Goal: Information Seeking & Learning: Learn about a topic

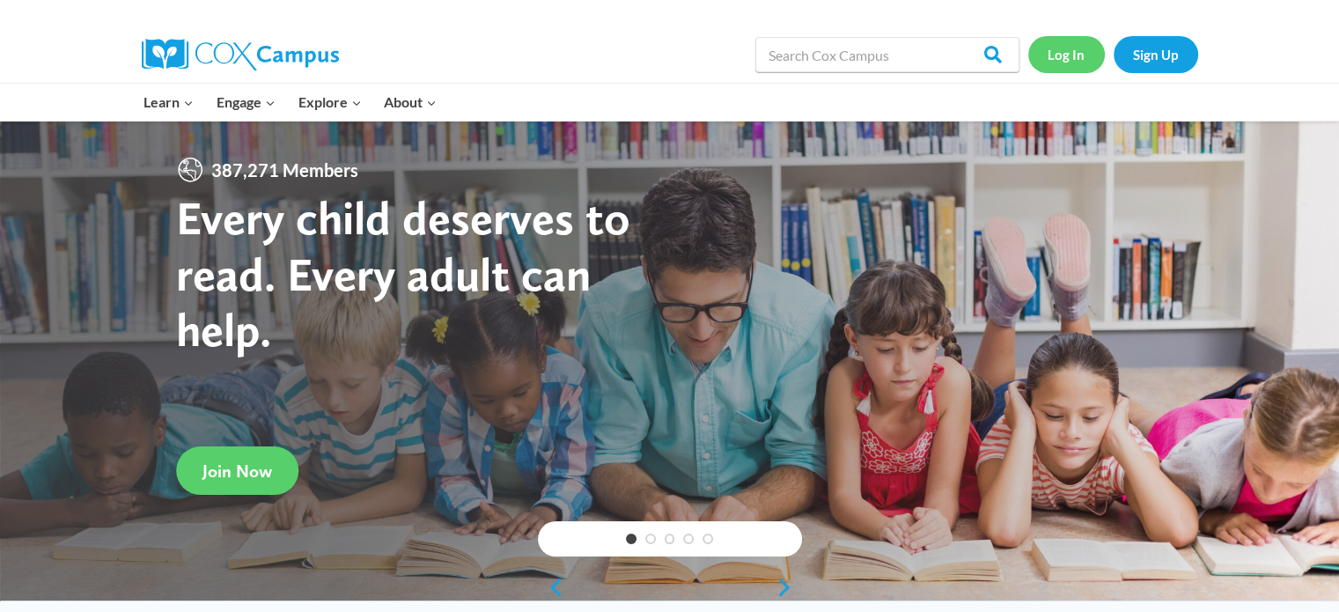
click at [1053, 52] on link "Log In" at bounding box center [1066, 54] width 77 height 36
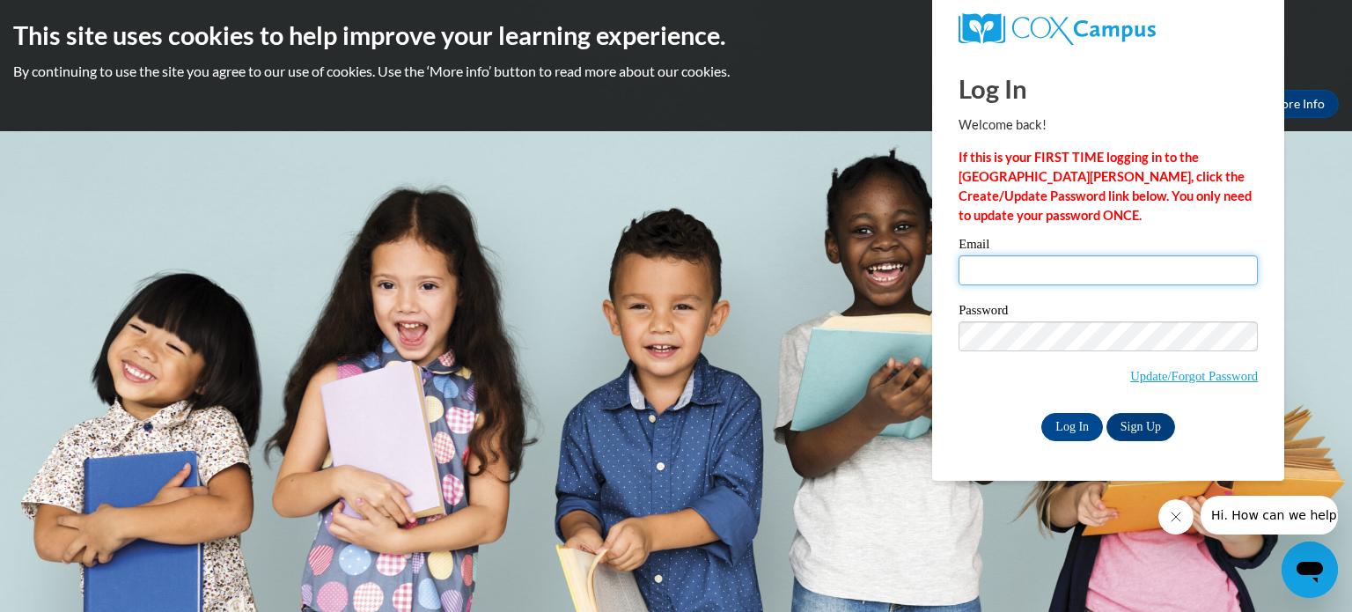
click at [1029, 262] on input "Email" at bounding box center [1108, 270] width 299 height 30
type input "[EMAIL_ADDRESS][DOMAIN_NAME]"
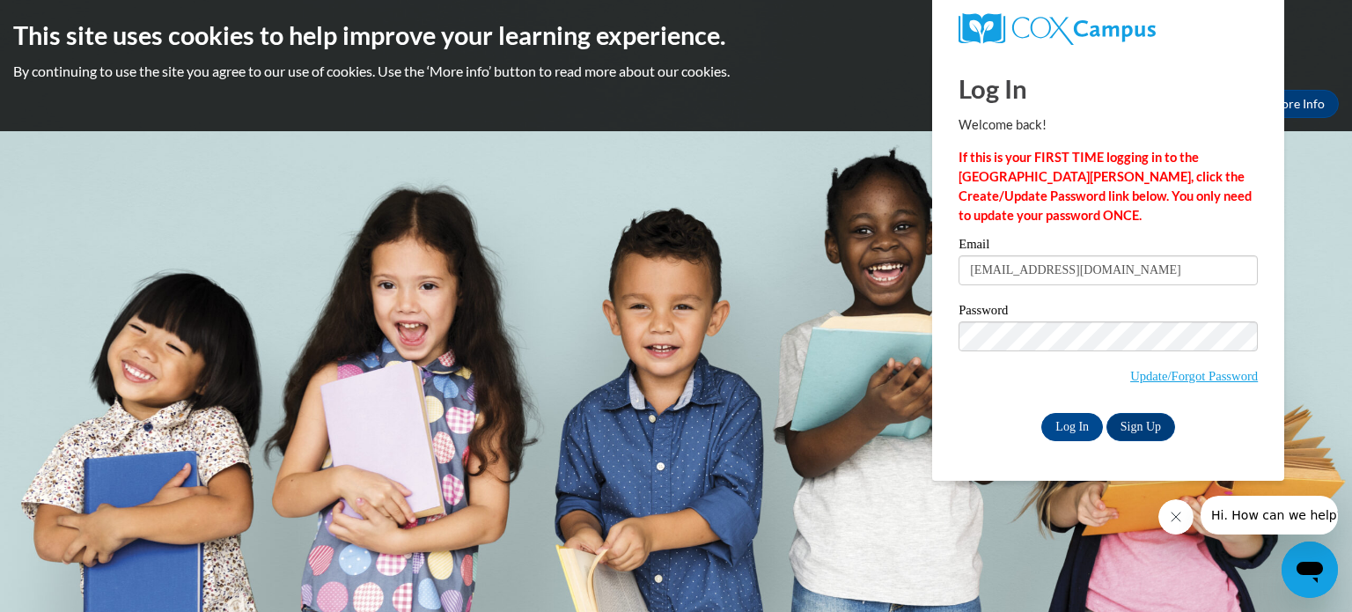
click at [838, 61] on div "This site uses cookies to help improve your learning experience. By continuing …" at bounding box center [676, 65] width 1352 height 131
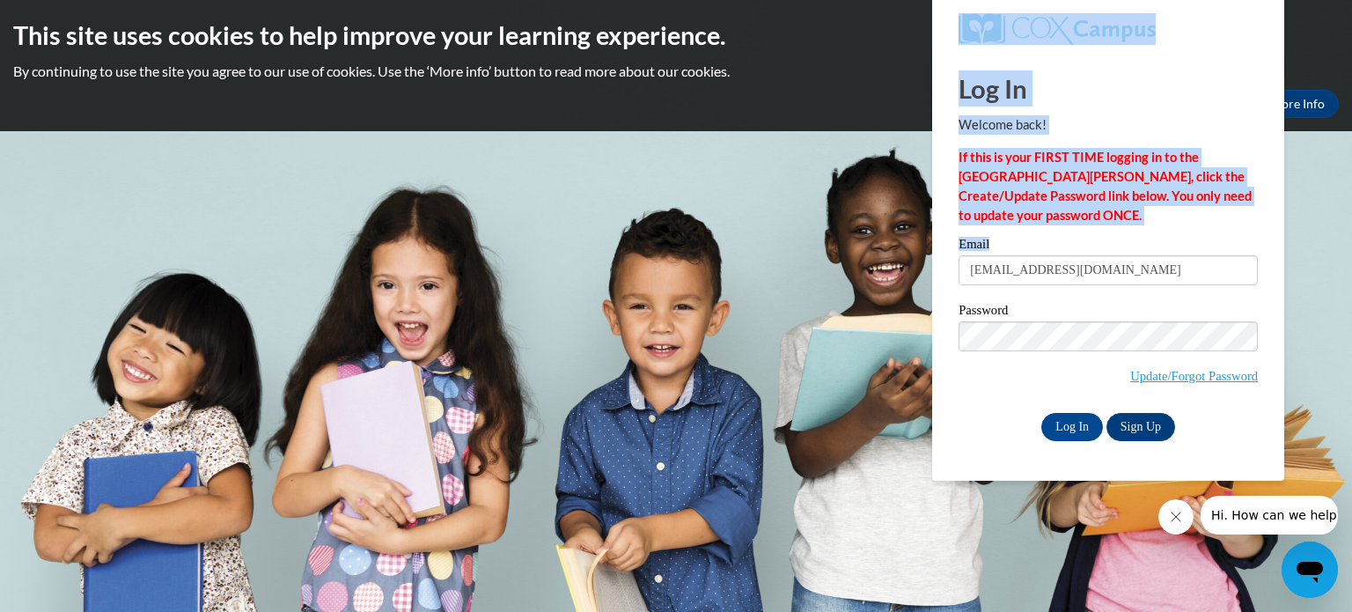
drag, startPoint x: 838, startPoint y: 61, endPoint x: 1066, endPoint y: 307, distance: 335.7
click at [1066, 307] on body "This site uses cookies to help improve your learning experience. By continuing …" at bounding box center [676, 306] width 1352 height 612
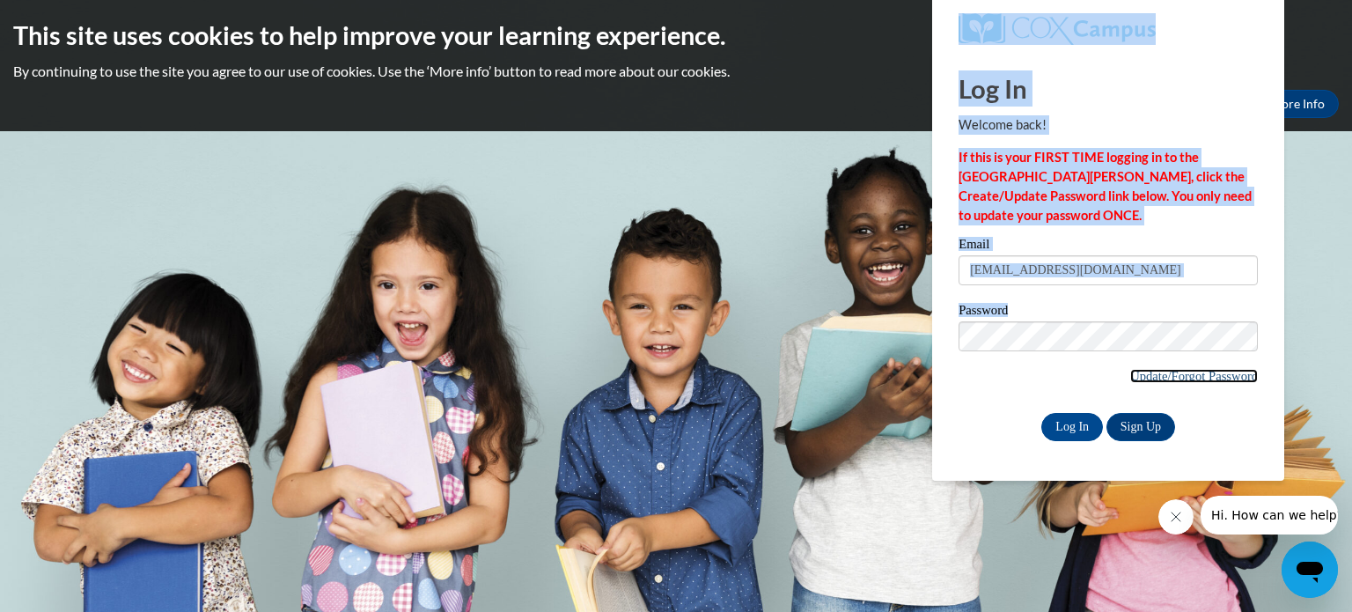
click at [1215, 382] on link "Update/Forgot Password" at bounding box center [1194, 376] width 128 height 14
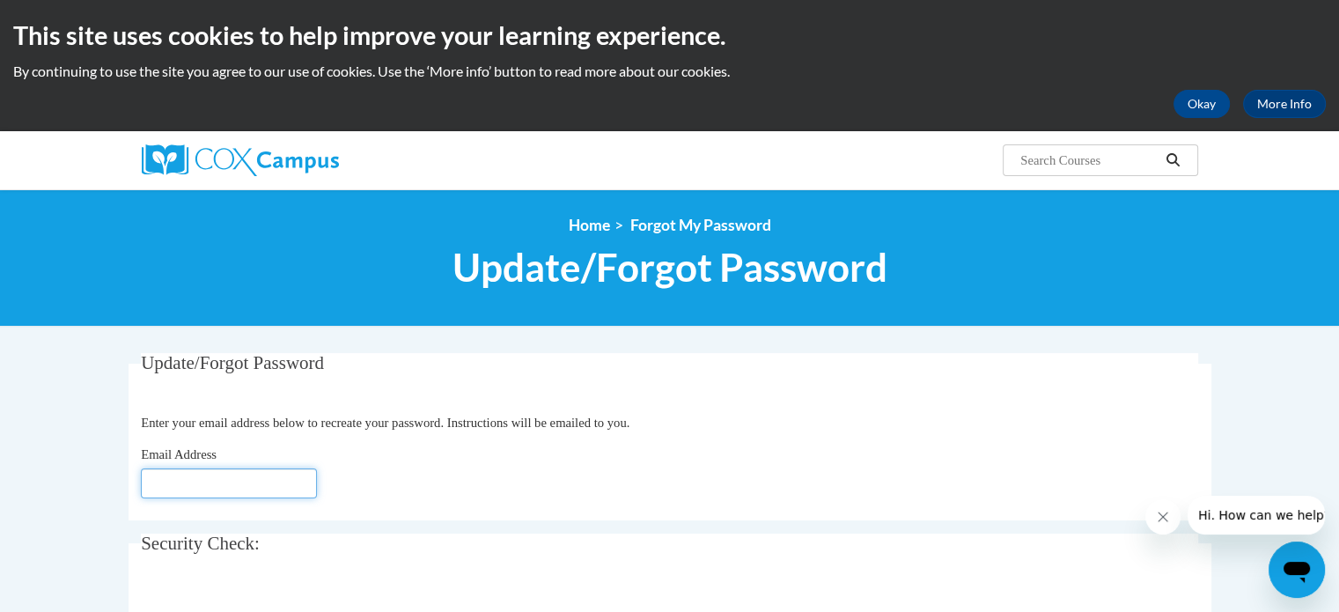
click at [185, 484] on input "Email Address" at bounding box center [229, 483] width 176 height 30
type input "[EMAIL_ADDRESS][DOMAIN_NAME]"
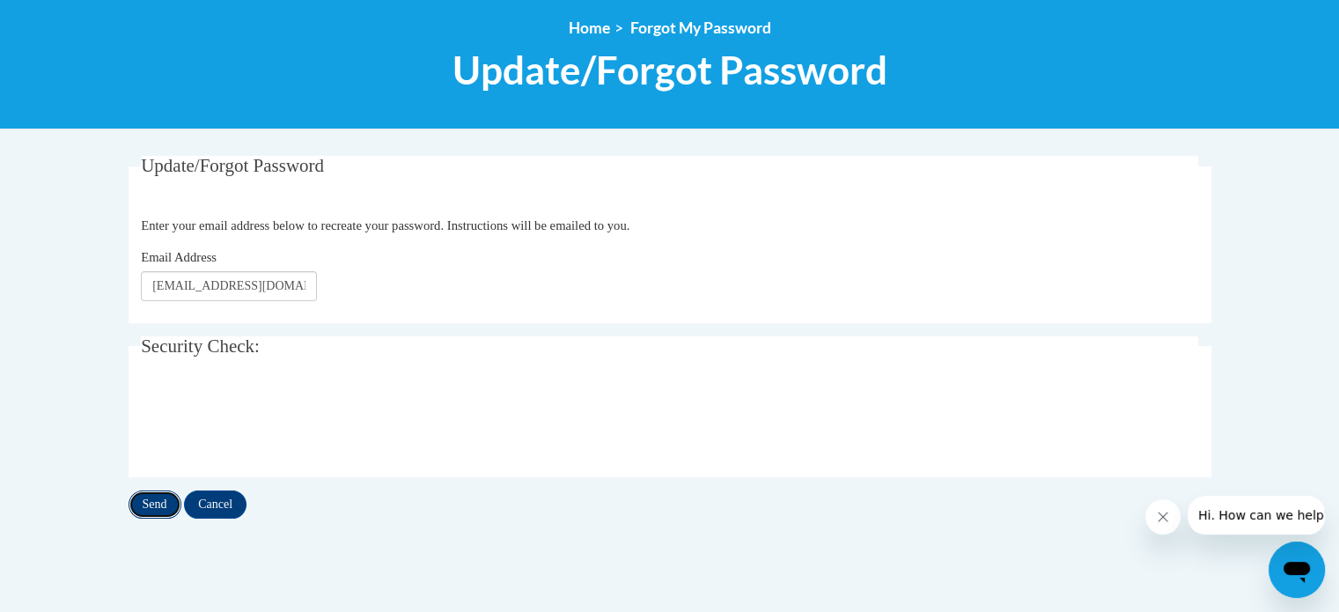
click at [162, 494] on input "Send" at bounding box center [155, 504] width 53 height 28
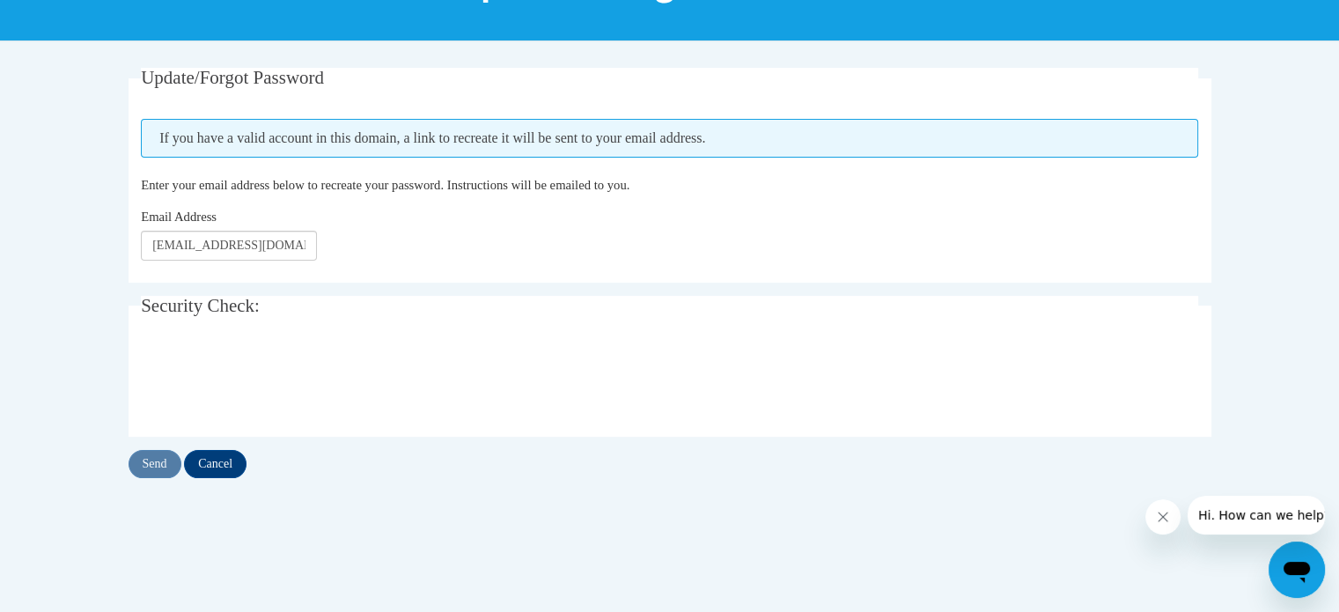
scroll to position [215, 0]
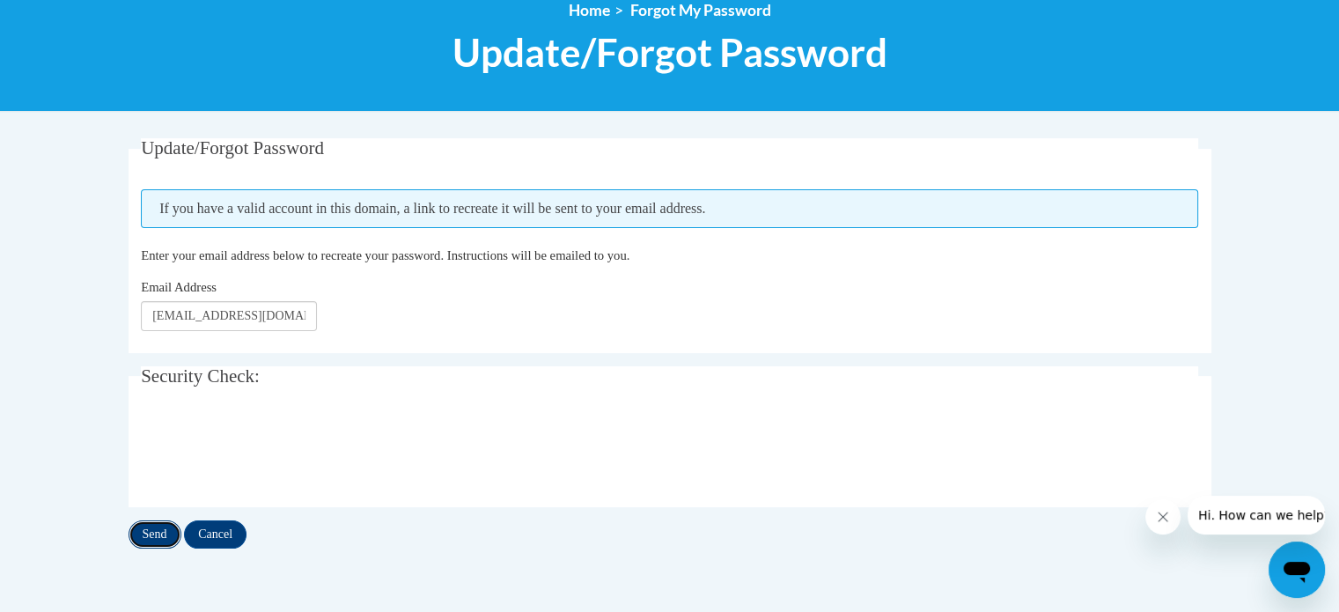
click at [167, 527] on input "Send" at bounding box center [155, 534] width 53 height 28
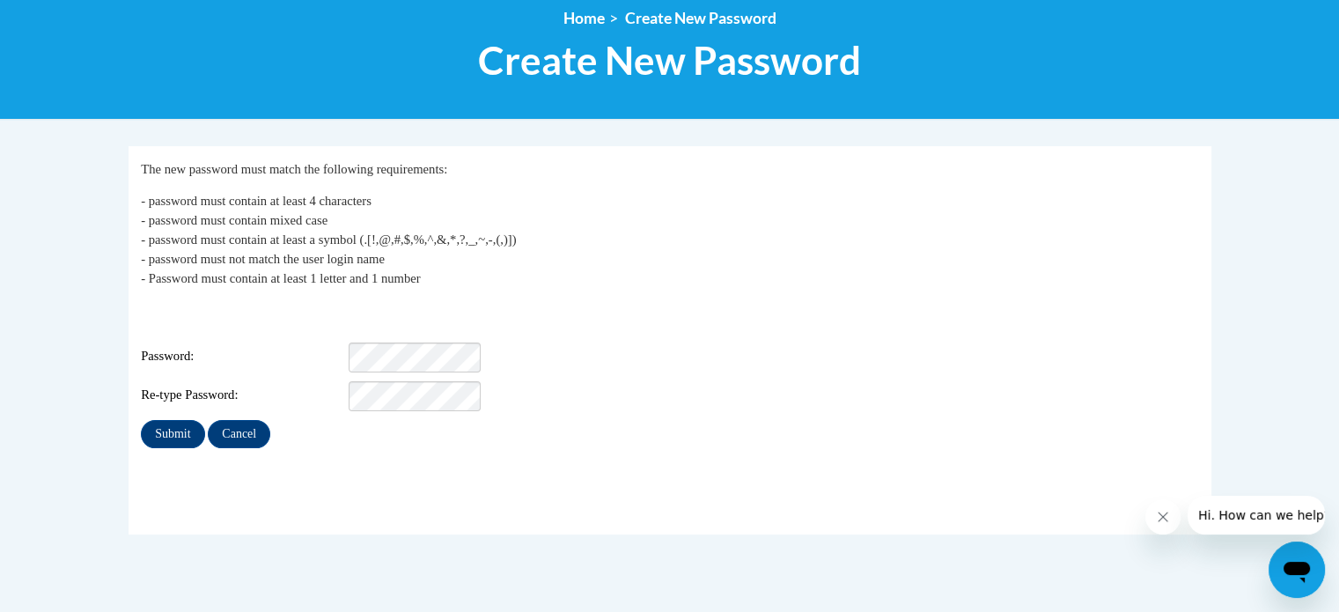
scroll to position [208, 0]
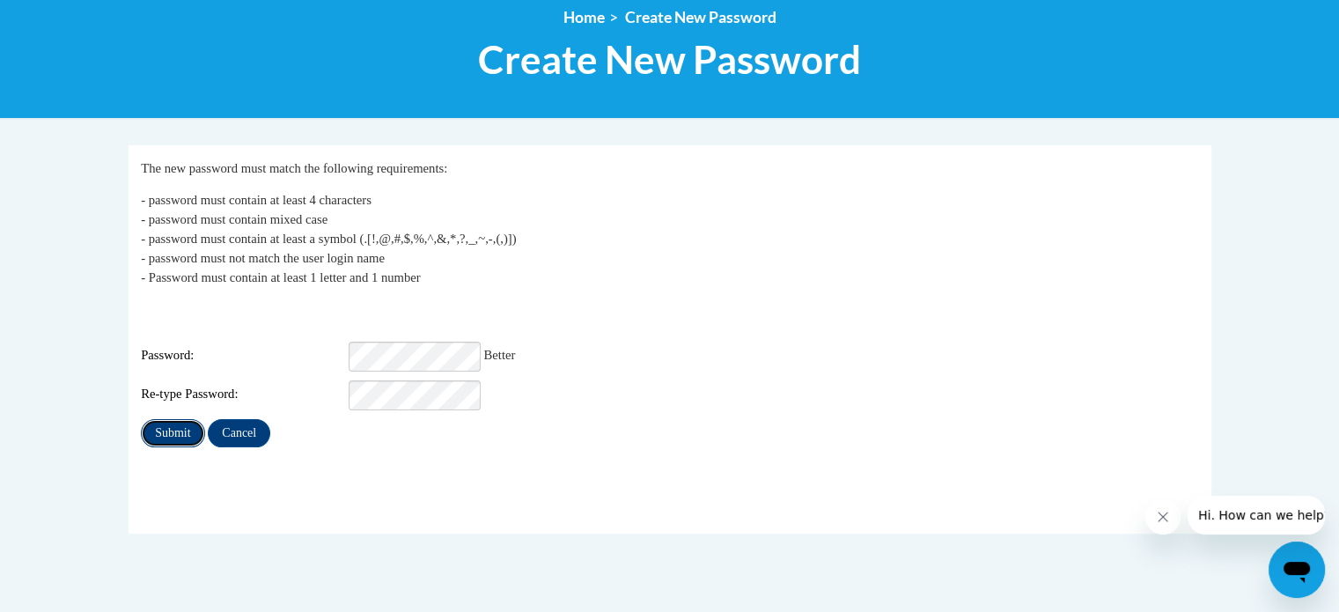
click at [181, 419] on input "Submit" at bounding box center [172, 433] width 63 height 28
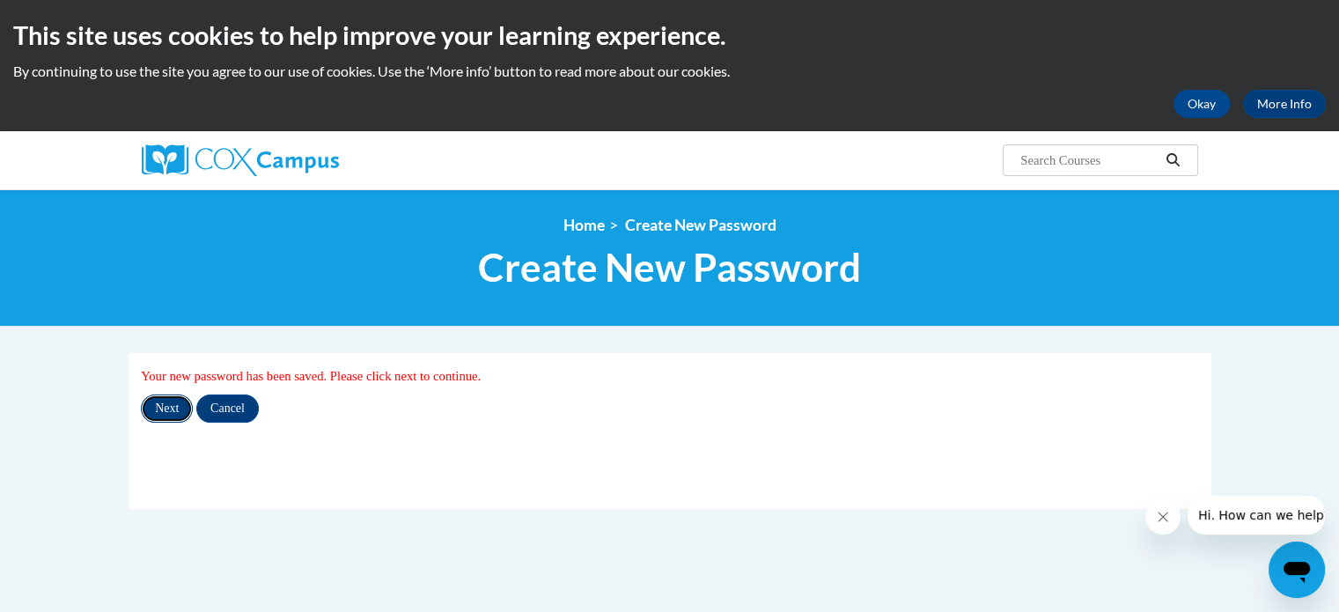
click at [168, 411] on input "Next" at bounding box center [167, 408] width 52 height 28
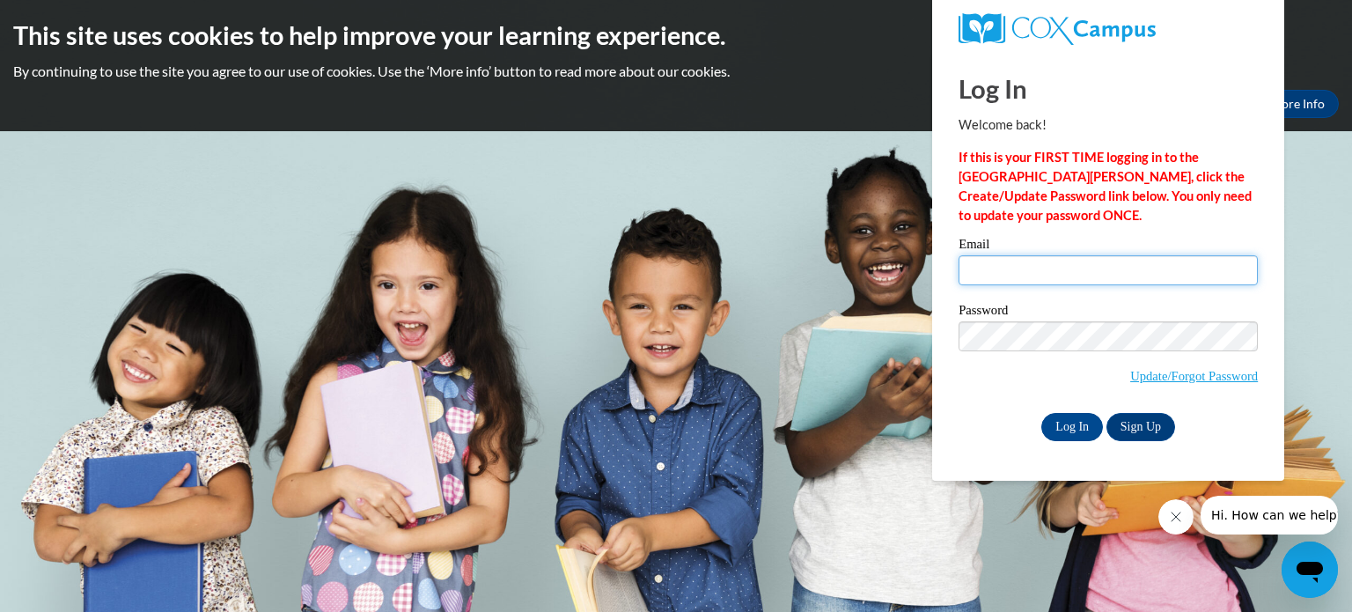
click at [1005, 261] on input "Email" at bounding box center [1108, 270] width 299 height 30
type input "sflahert@kusd.edu"
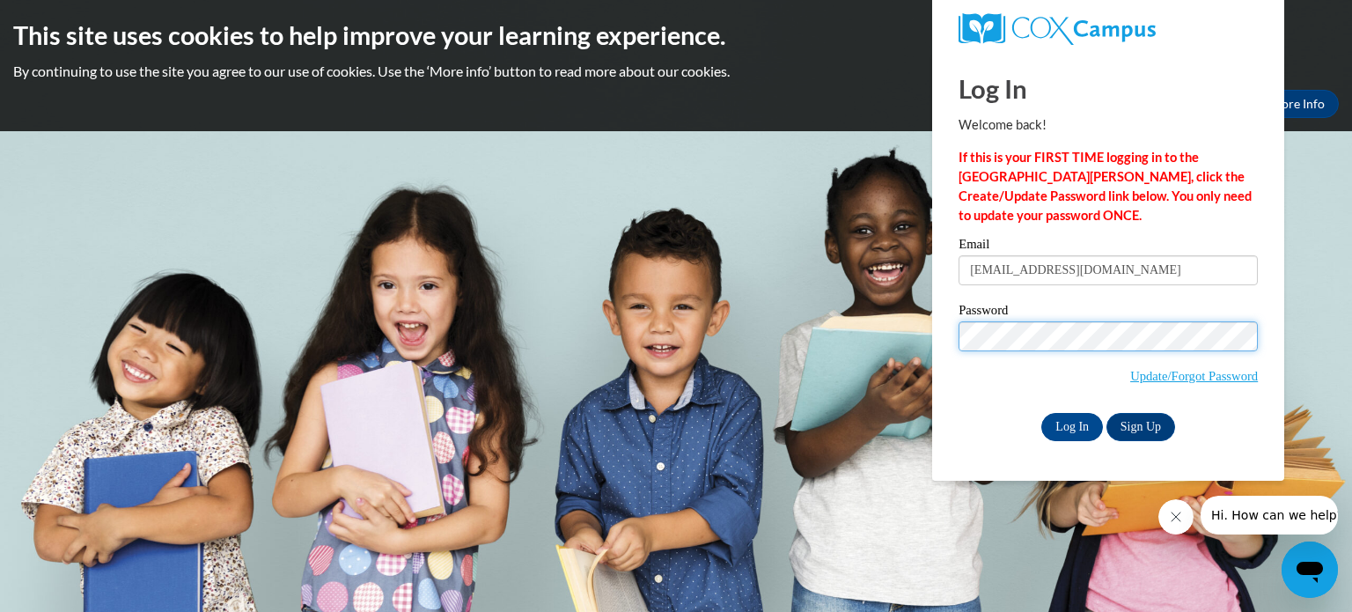
click at [1041, 413] on input "Log In" at bounding box center [1072, 427] width 62 height 28
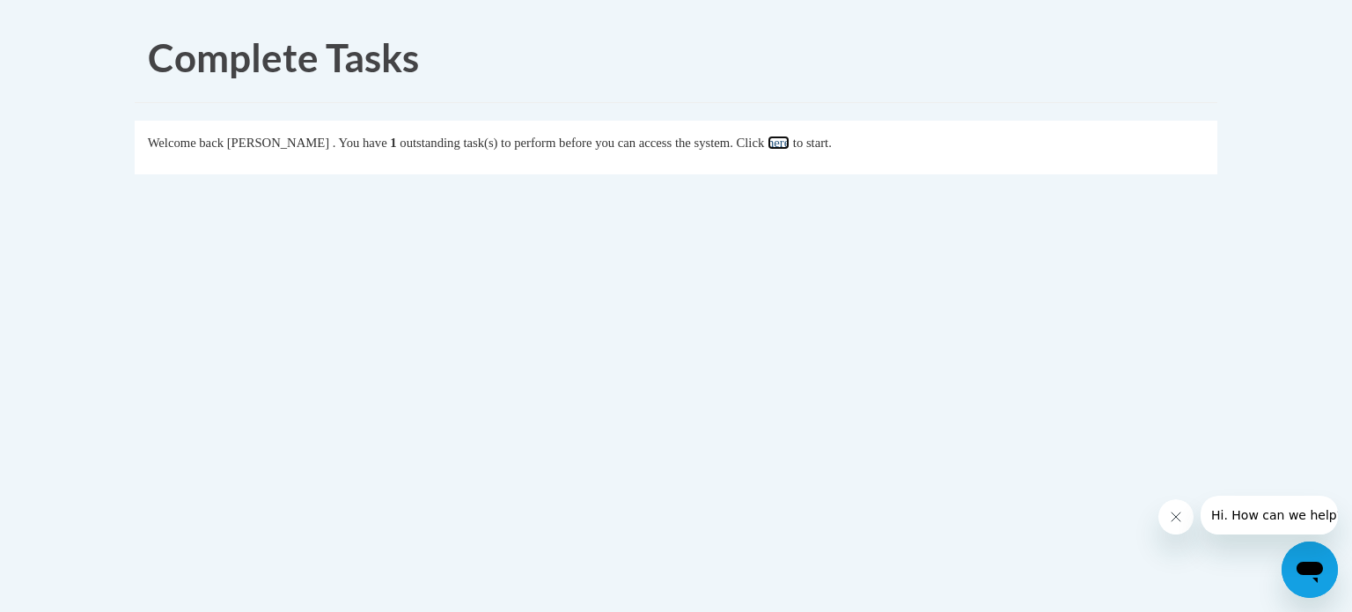
click at [790, 143] on link "here" at bounding box center [779, 143] width 22 height 14
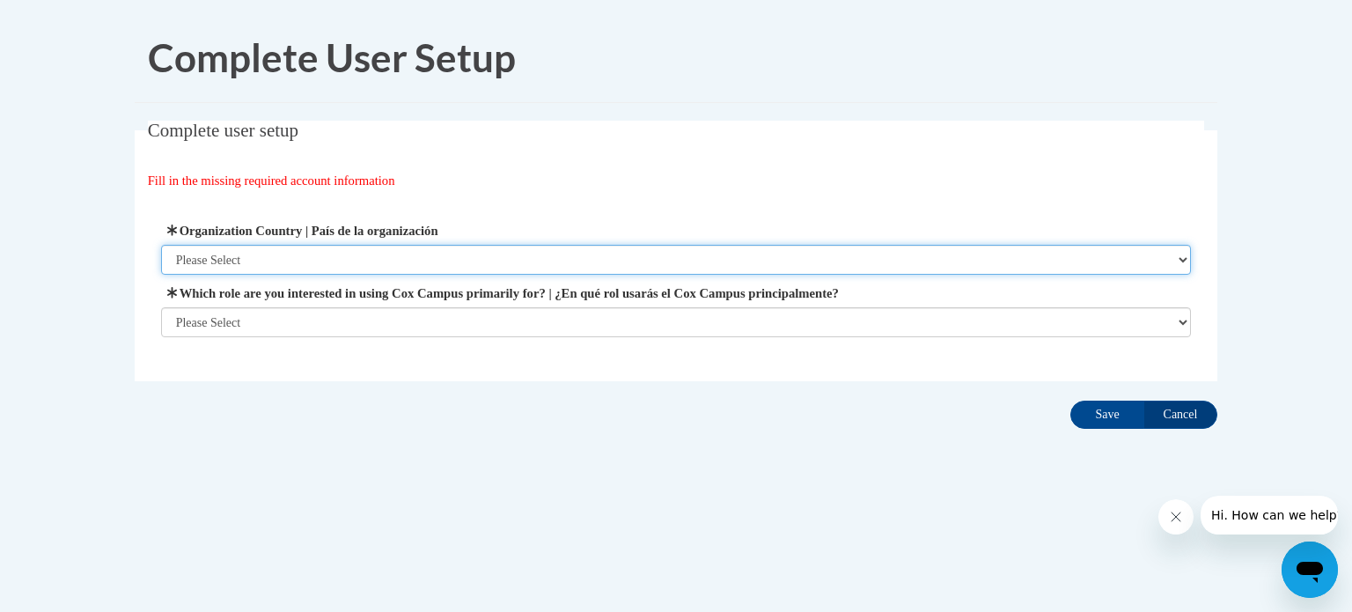
drag, startPoint x: 551, startPoint y: 254, endPoint x: 1036, endPoint y: 217, distance: 486.4
click at [1036, 217] on div "Organization Address Line 1 | Dirección de la organización Línea 1 Organization…" at bounding box center [676, 279] width 1057 height 160
select select "ad49bcad-a171-4b2e-b99c-48b446064914"
click at [161, 245] on select "Please Select [GEOGRAPHIC_DATA] | [GEOGRAPHIC_DATA] Outside of [GEOGRAPHIC_DATA…" at bounding box center [676, 260] width 1031 height 30
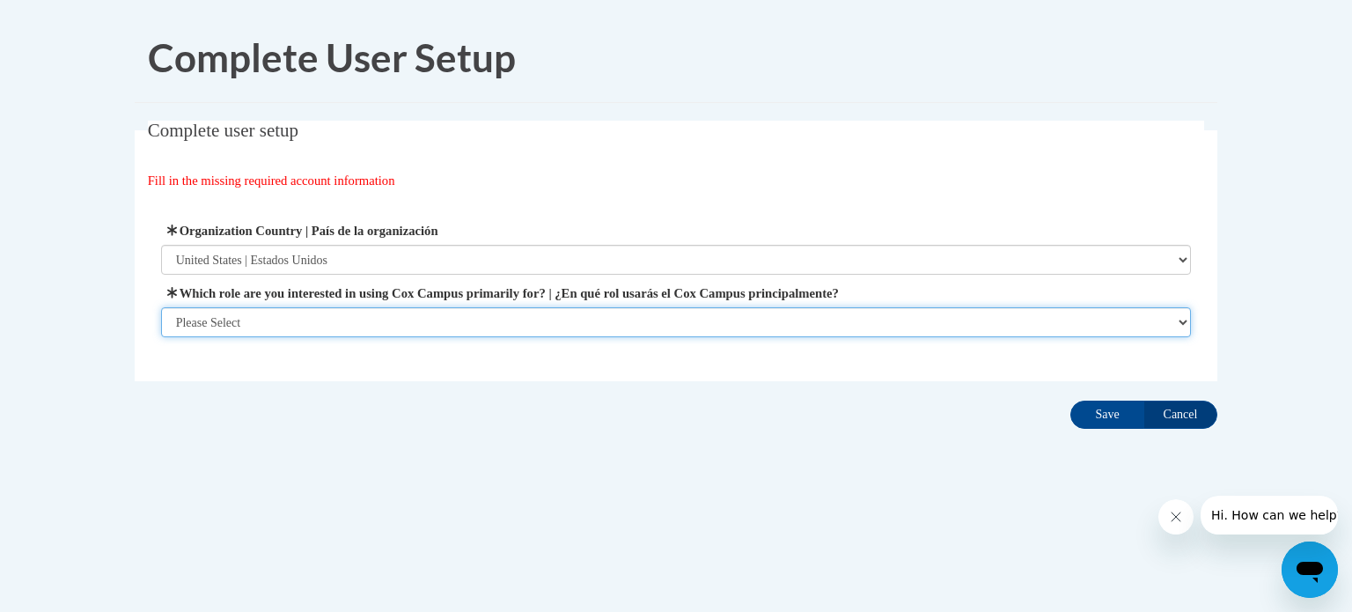
click at [1181, 319] on select "Please Select College/University | Colegio/Universidad Community/Nonprofit Part…" at bounding box center [676, 322] width 1031 height 30
select select "fbf2d438-af2f-41f8-98f1-81c410e29de3"
click at [161, 337] on select "Please Select College/University | Colegio/Universidad Community/Nonprofit Part…" at bounding box center [676, 322] width 1031 height 30
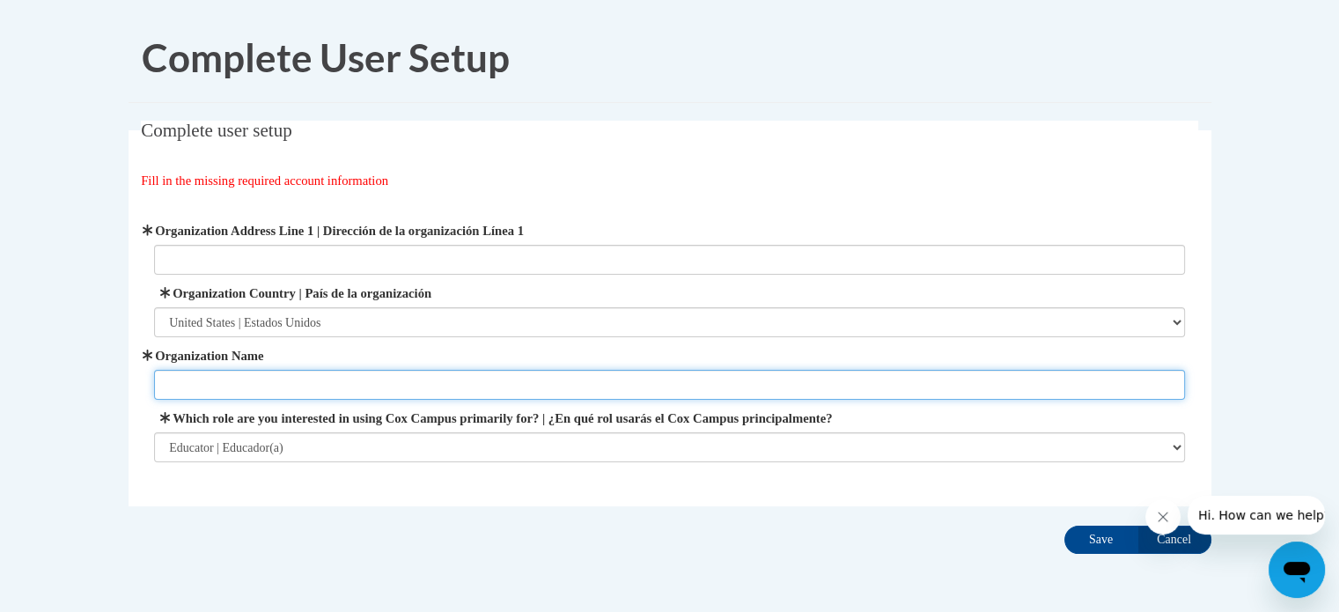
click at [1051, 379] on input "Organization Name" at bounding box center [669, 385] width 1031 height 30
type input "[PERSON_NAME][GEOGRAPHIC_DATA]"
type input "[STREET_ADDRESS][PERSON_NAME]"
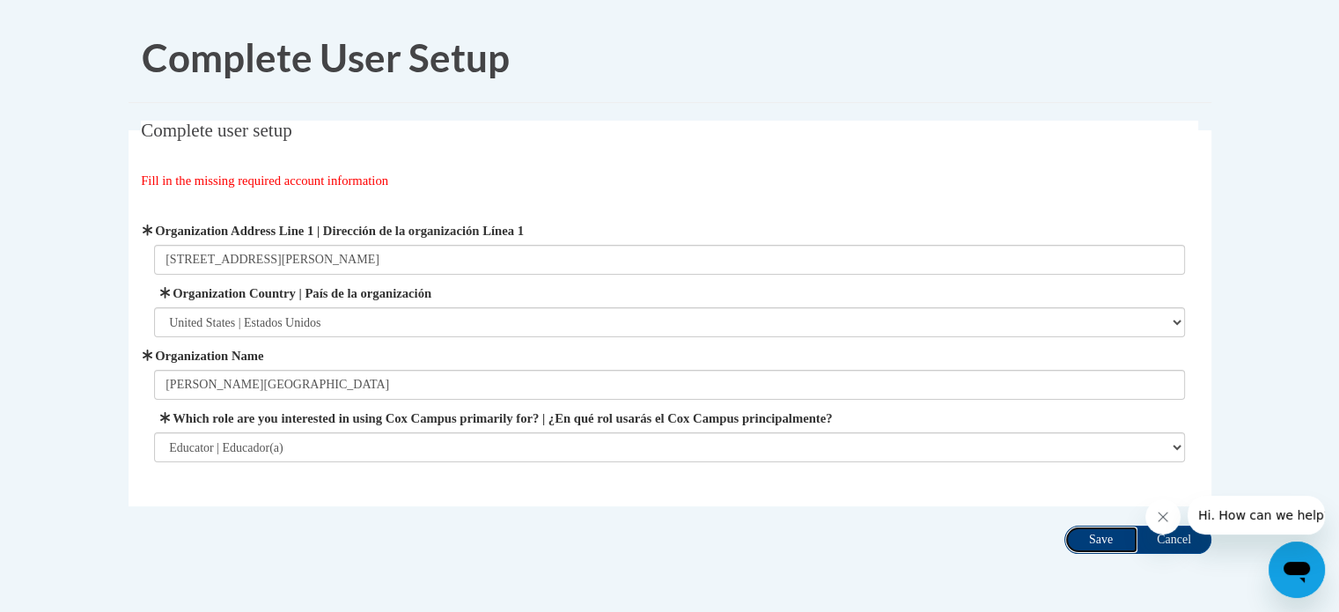
click at [1088, 542] on input "Save" at bounding box center [1101, 539] width 74 height 28
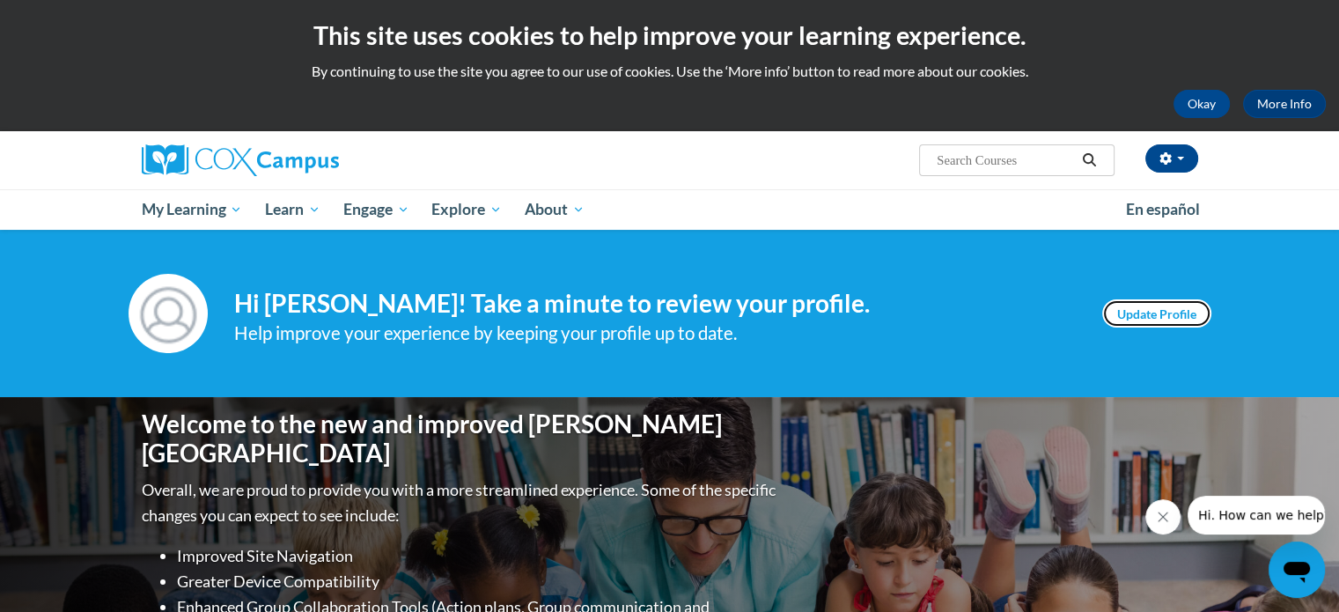
click at [1144, 308] on link "Update Profile" at bounding box center [1156, 313] width 109 height 28
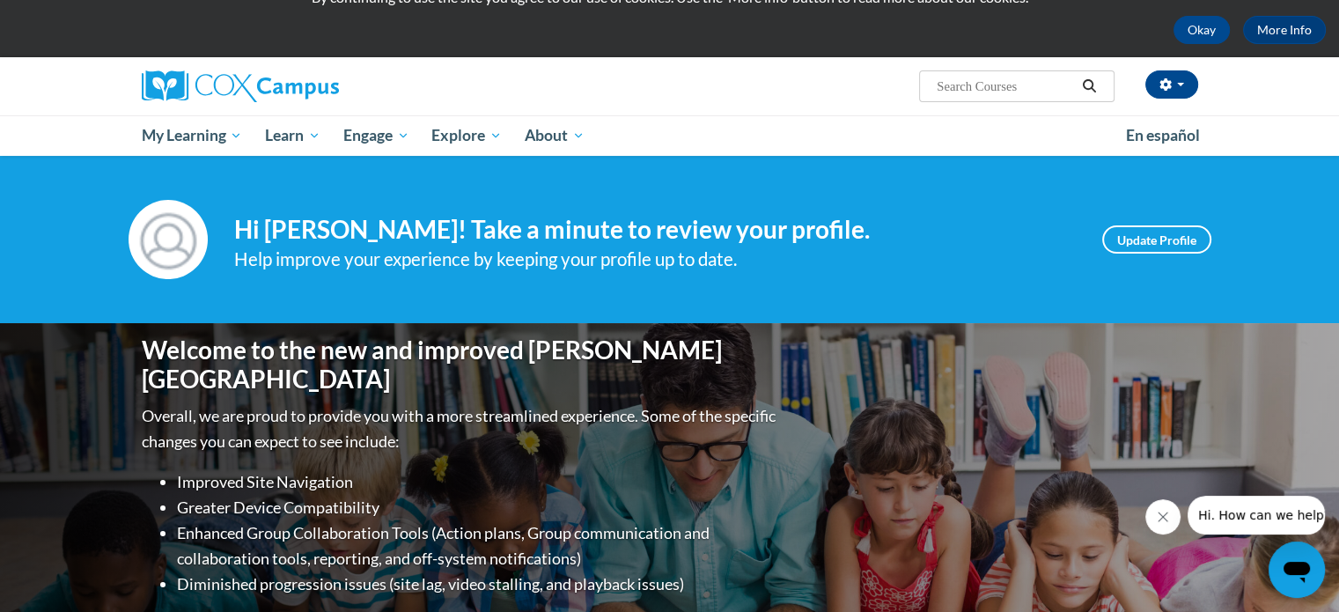
scroll to position [76, 0]
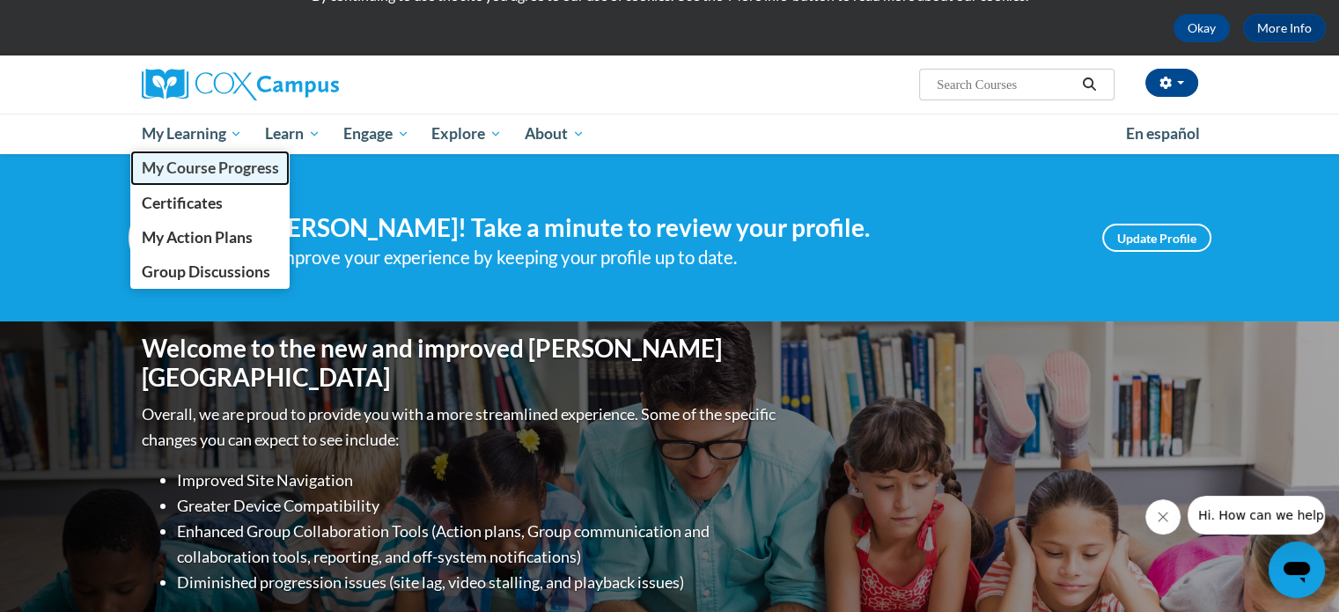
click at [226, 170] on span "My Course Progress" at bounding box center [209, 167] width 137 height 18
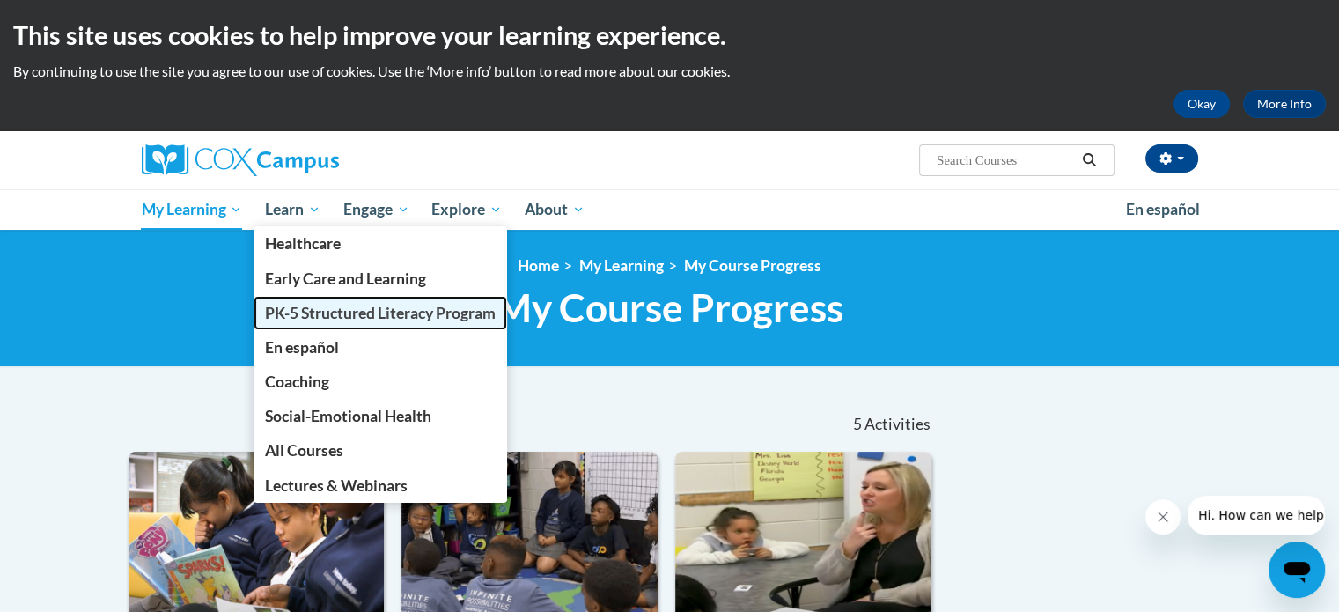
click at [326, 316] on span "PK-5 Structured Literacy Program" at bounding box center [380, 313] width 231 height 18
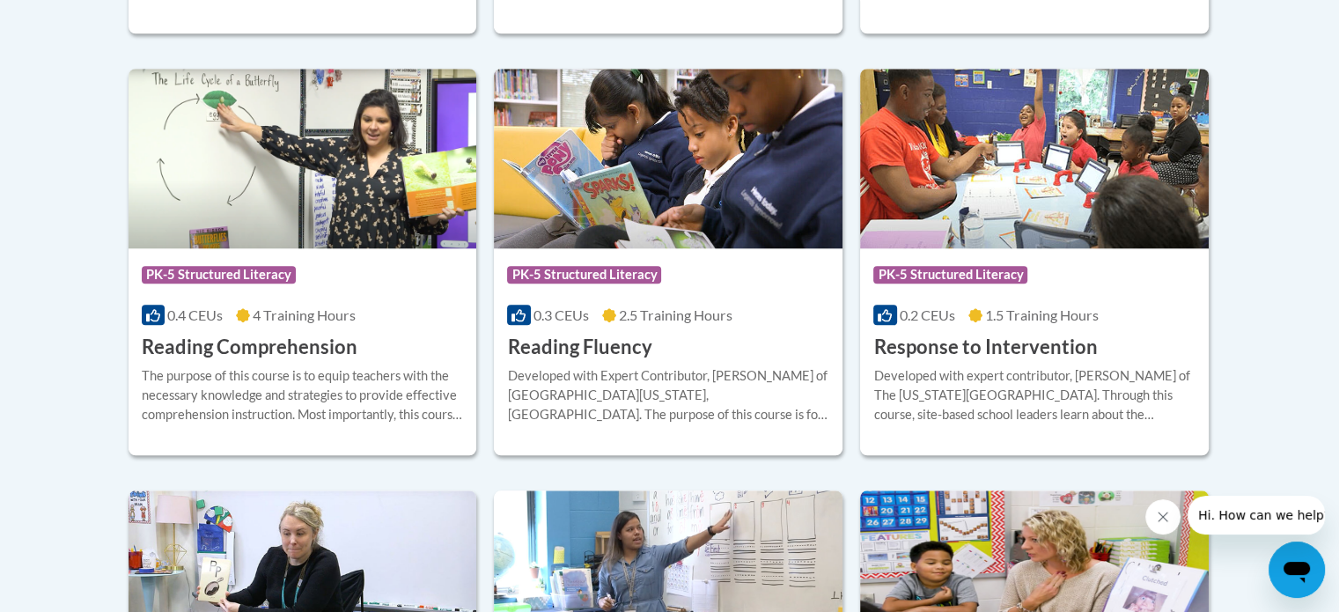
scroll to position [1643, 0]
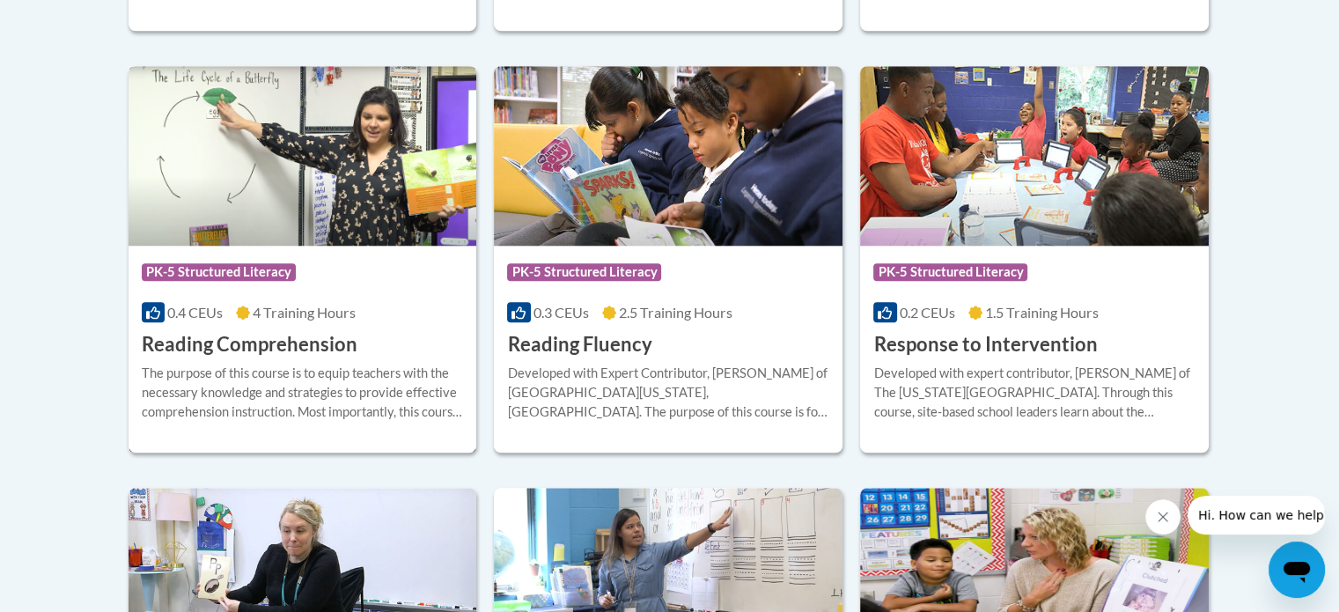
click at [307, 349] on h3 "Reading Comprehension" at bounding box center [250, 344] width 216 height 27
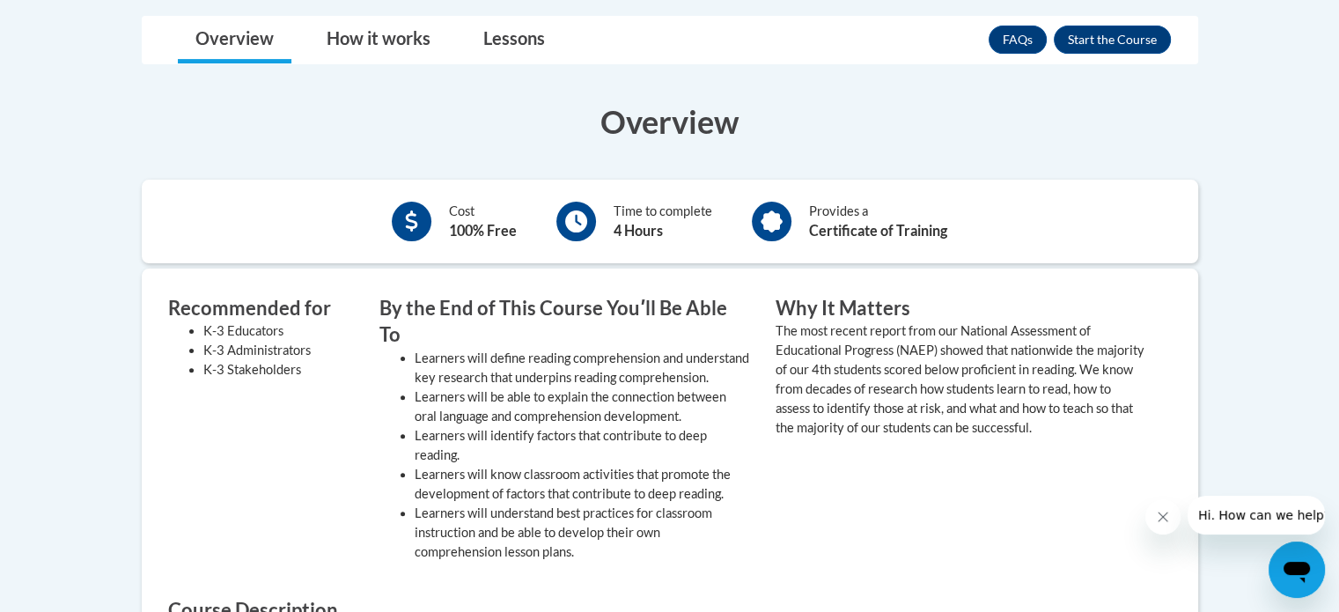
scroll to position [477, 0]
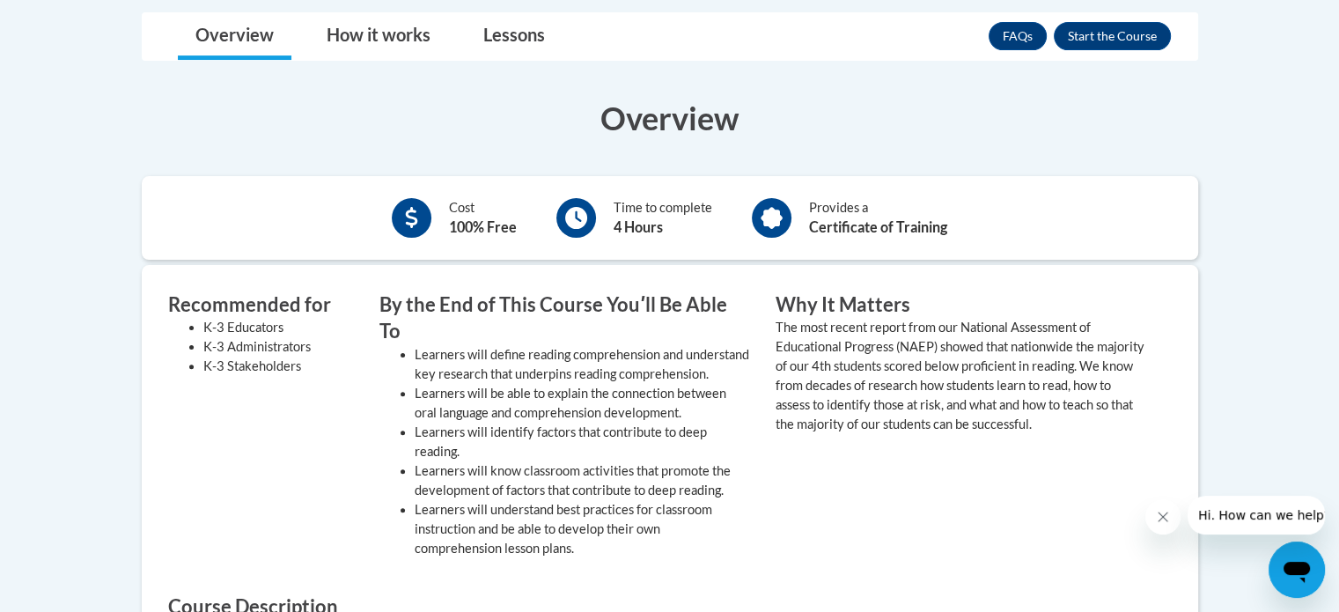
drag, startPoint x: 827, startPoint y: 493, endPoint x: 1236, endPoint y: 84, distance: 578.2
click at [1236, 84] on body "This site uses cookies to help improve your learning experience. By continuing …" at bounding box center [669, 428] width 1339 height 1811
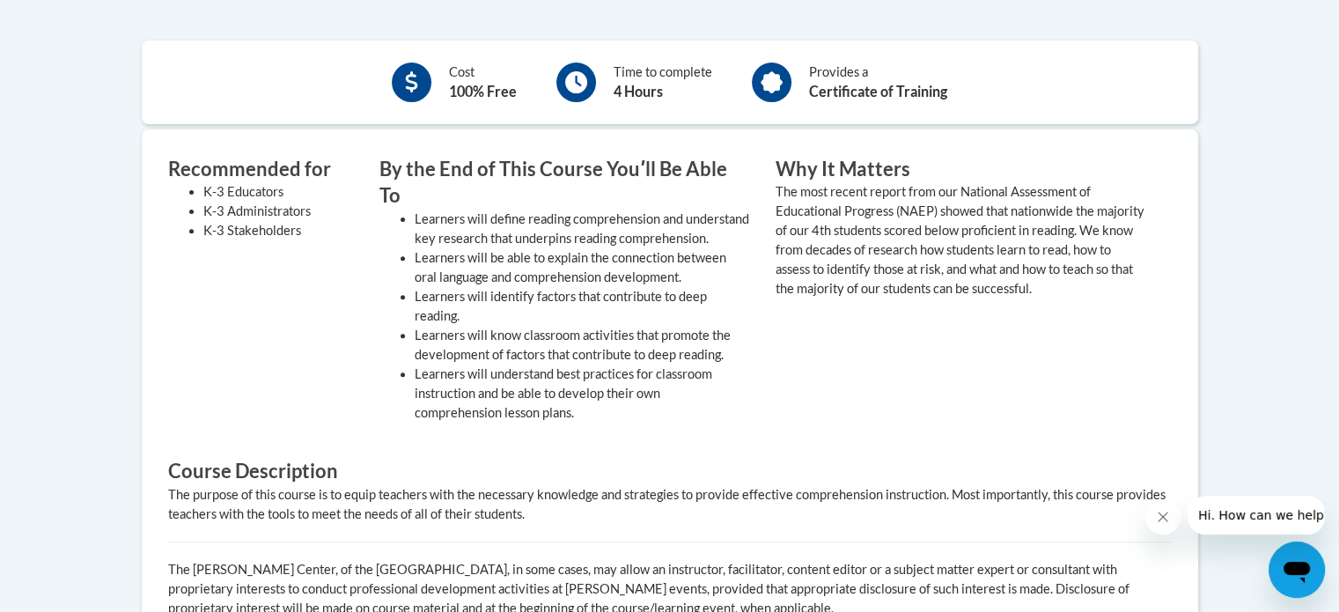
scroll to position [616, 0]
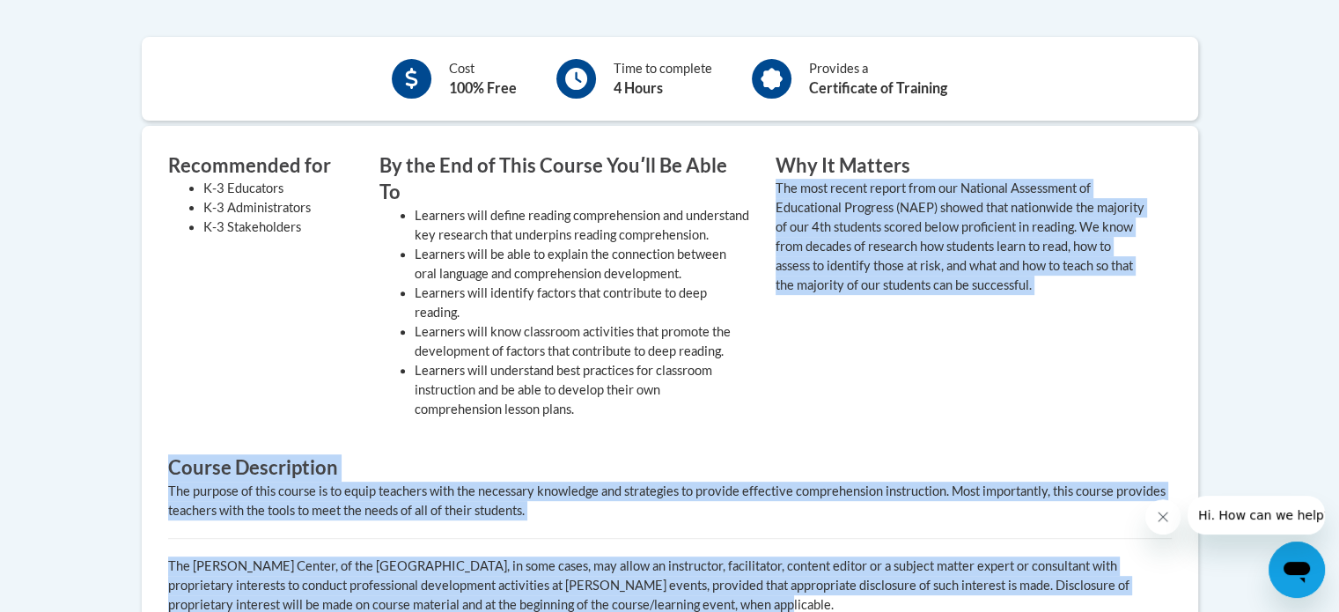
drag, startPoint x: 1141, startPoint y: 171, endPoint x: 1223, endPoint y: 199, distance: 87.4
click at [1223, 199] on body "This site uses cookies to help improve your learning experience. By continuing …" at bounding box center [669, 289] width 1339 height 1811
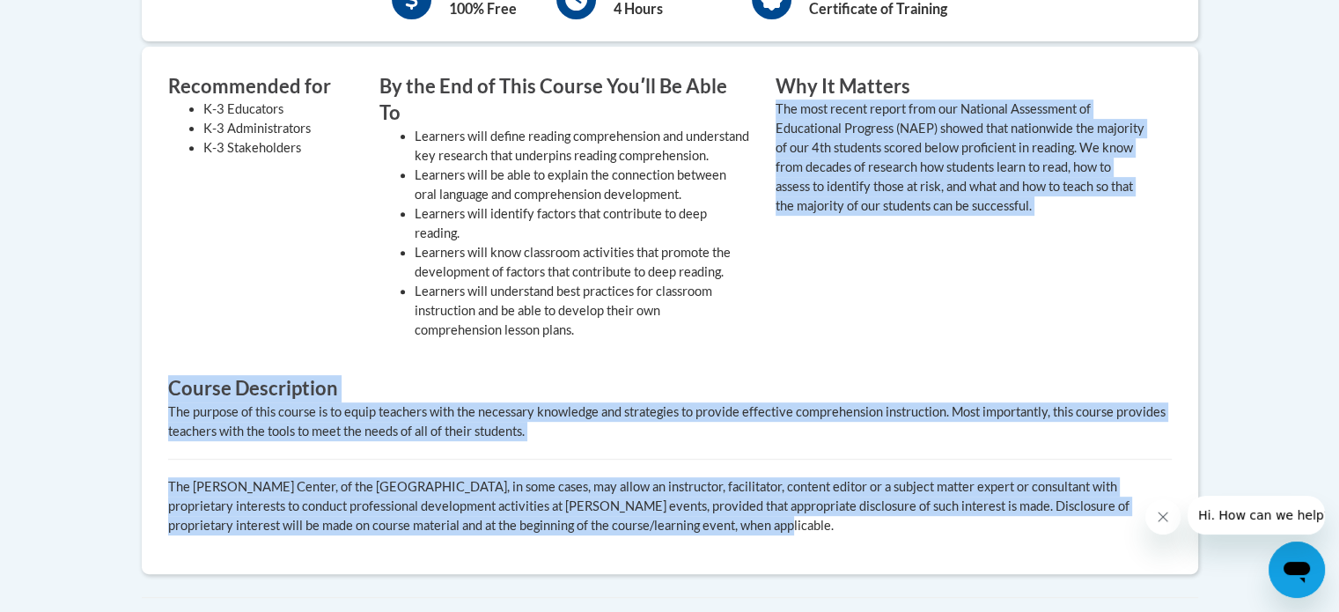
scroll to position [697, 0]
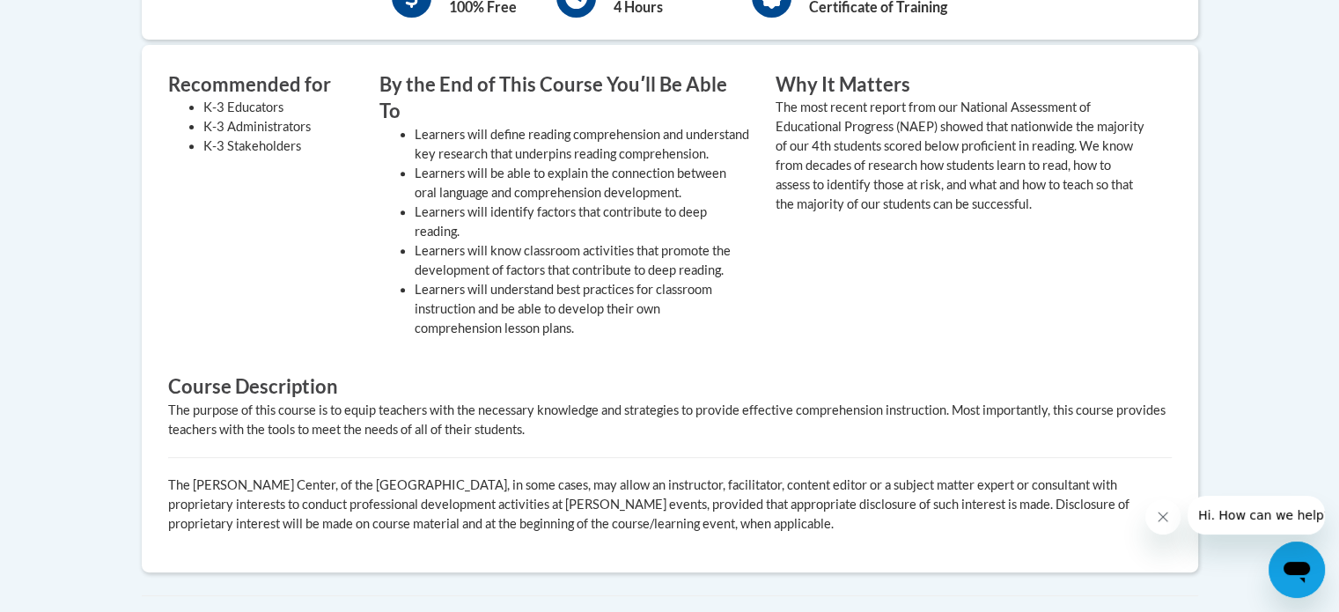
click at [1260, 309] on body "This site uses cookies to help improve your learning experience. By continuing …" at bounding box center [669, 208] width 1339 height 1811
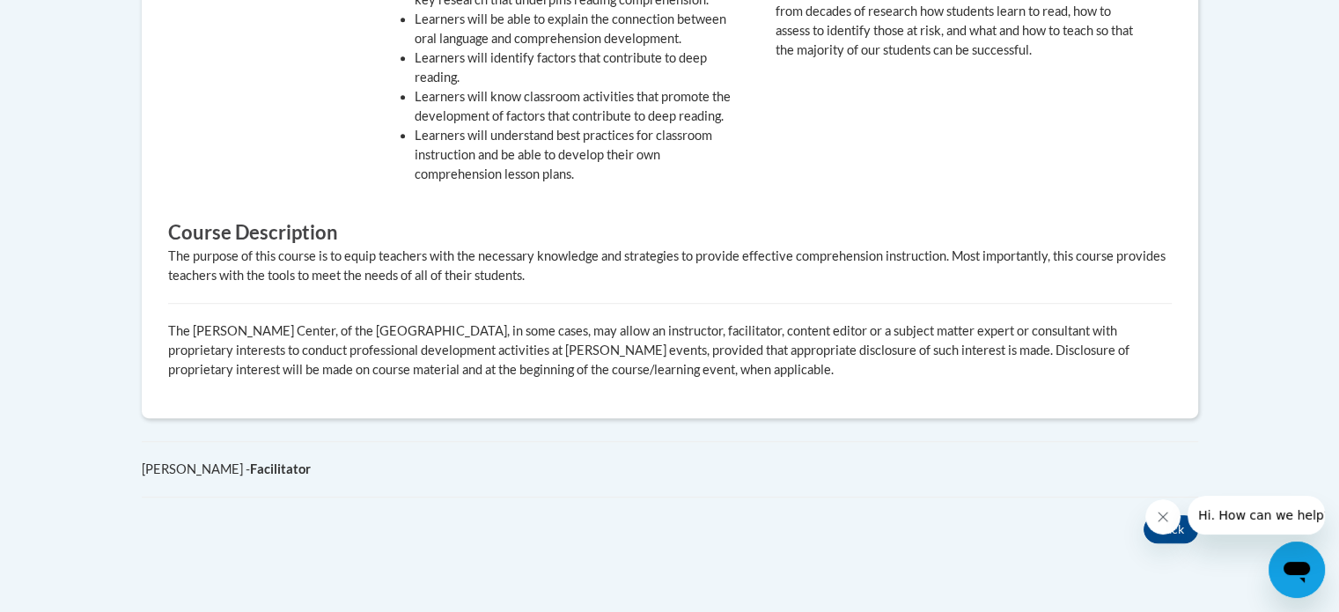
scroll to position [852, 0]
click at [1159, 505] on button "Close message from company" at bounding box center [1162, 516] width 35 height 35
click at [1159, 517] on button "Back" at bounding box center [1170, 528] width 55 height 28
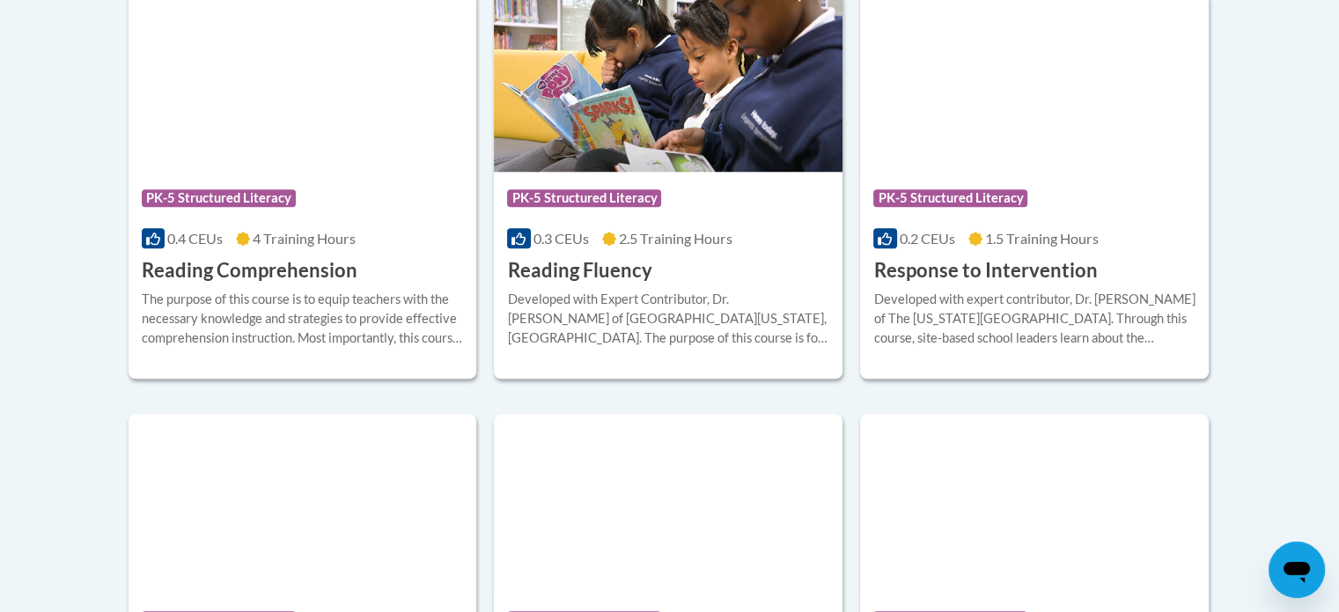
scroll to position [1718, 0]
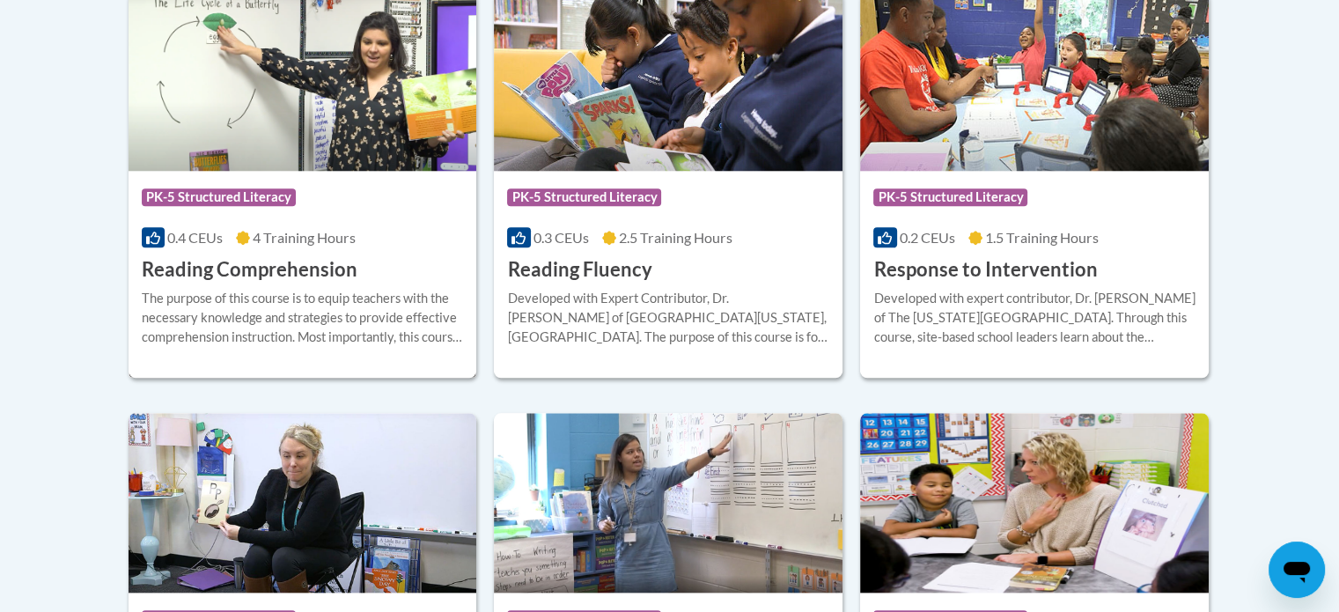
click at [306, 276] on h3 "Reading Comprehension" at bounding box center [250, 269] width 216 height 27
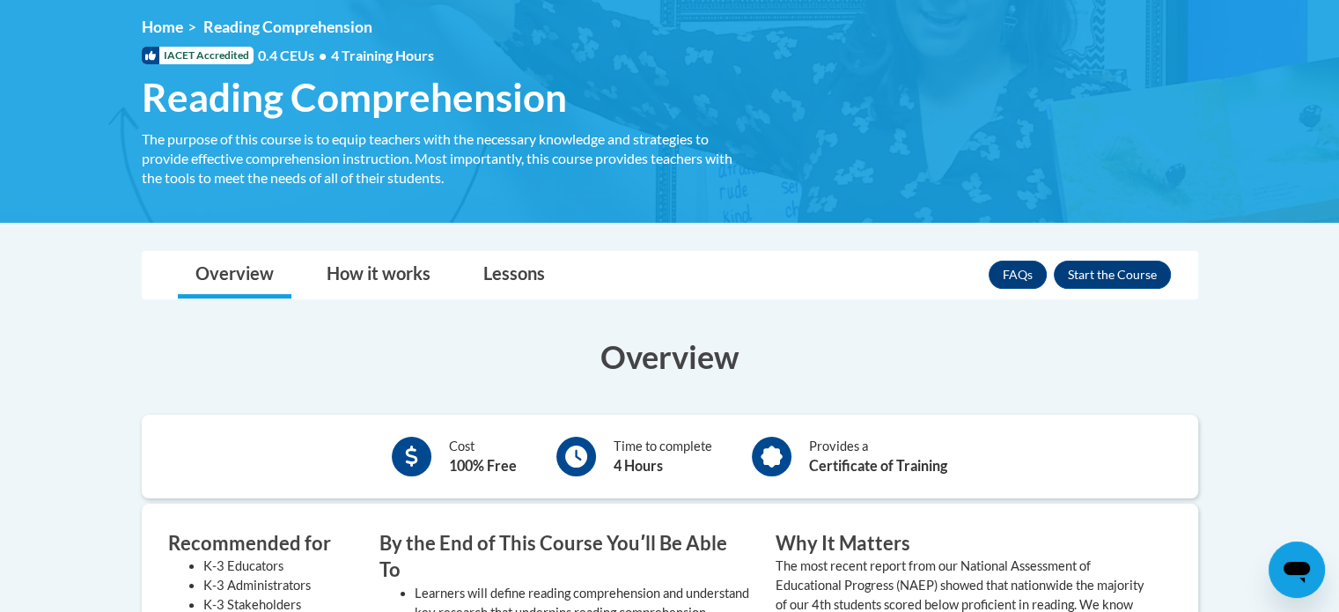
scroll to position [250, 0]
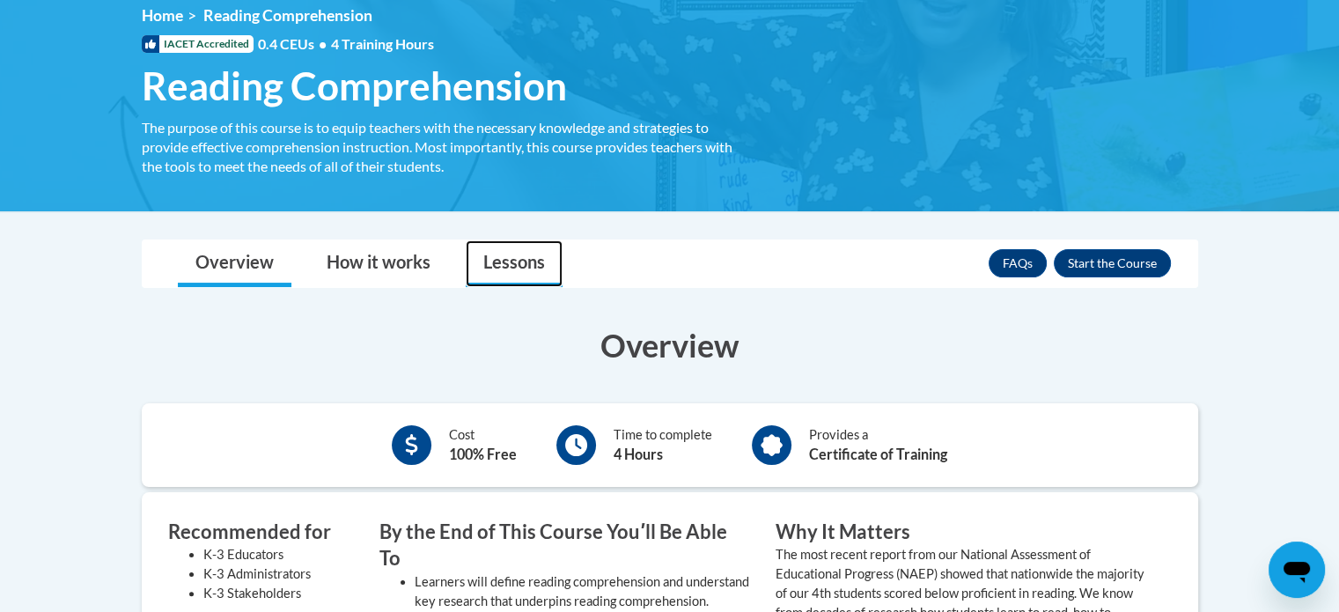
click at [518, 261] on link "Lessons" at bounding box center [514, 263] width 97 height 47
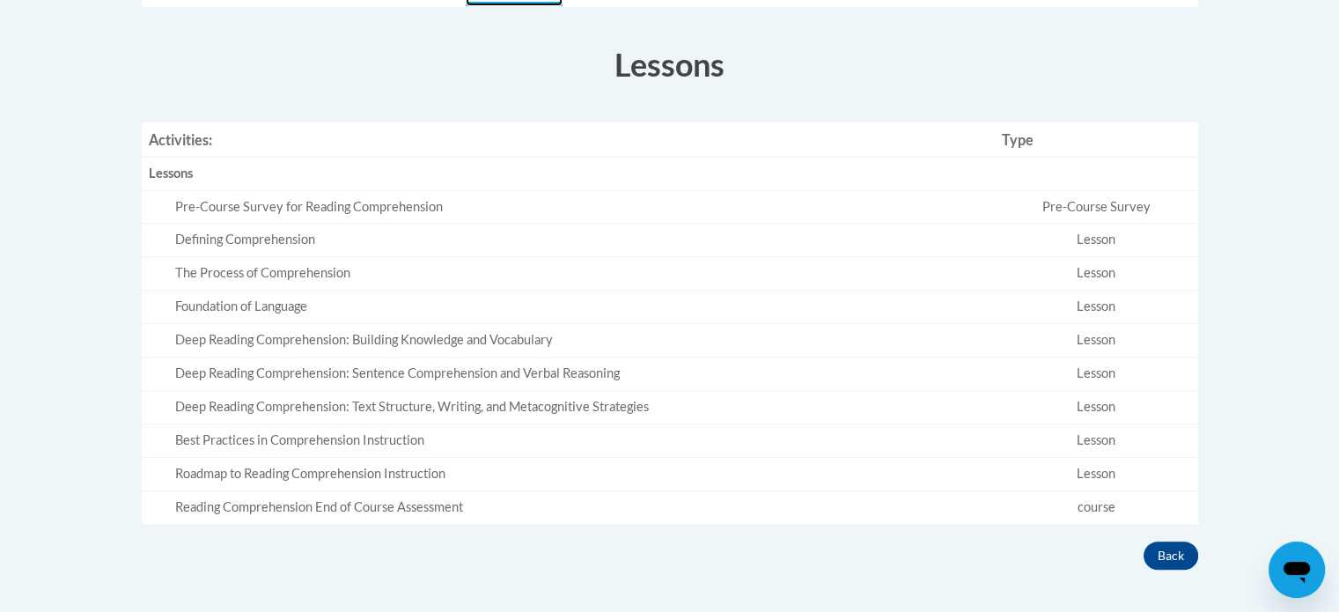
scroll to position [532, 0]
click at [317, 207] on div "Pre-Course Survey for Reading Comprehension" at bounding box center [581, 206] width 812 height 18
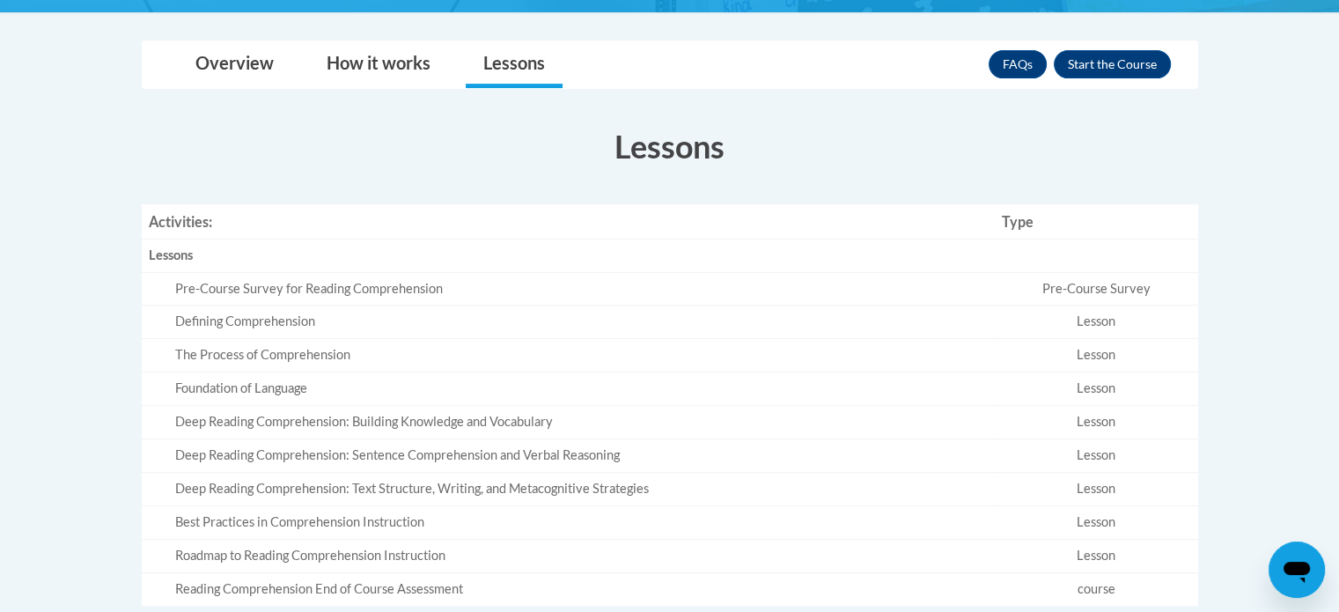
scroll to position [442, 0]
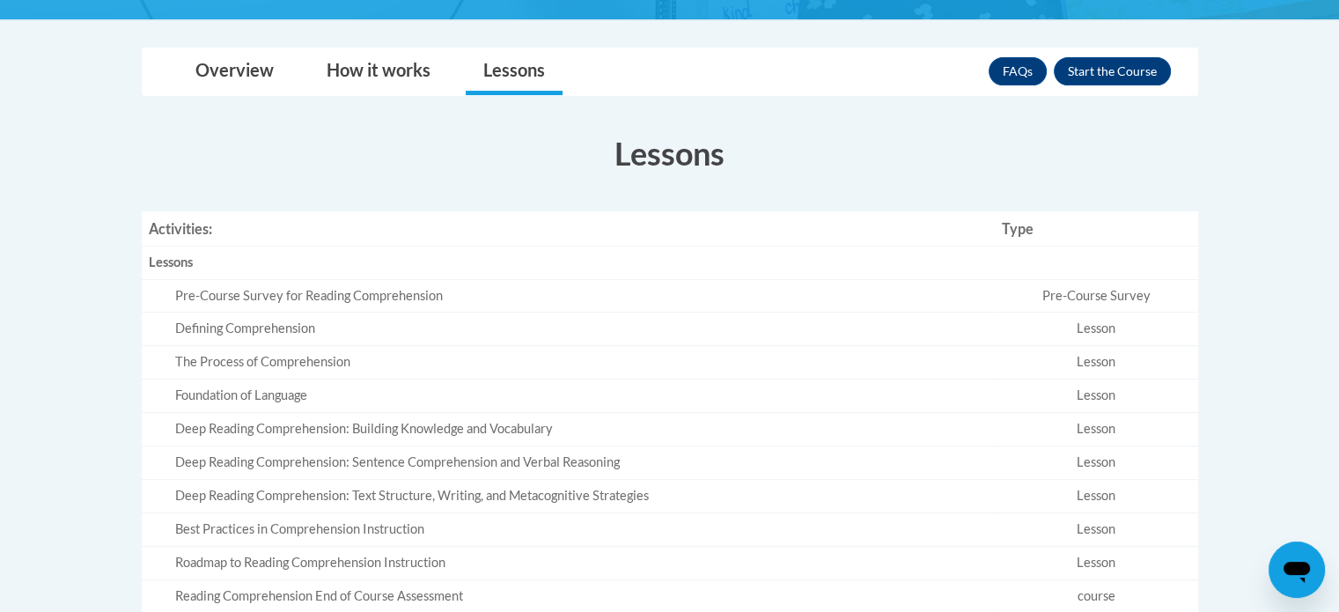
click at [1088, 321] on td "Lesson" at bounding box center [1096, 328] width 203 height 33
click at [1071, 64] on button "Enroll" at bounding box center [1112, 71] width 117 height 28
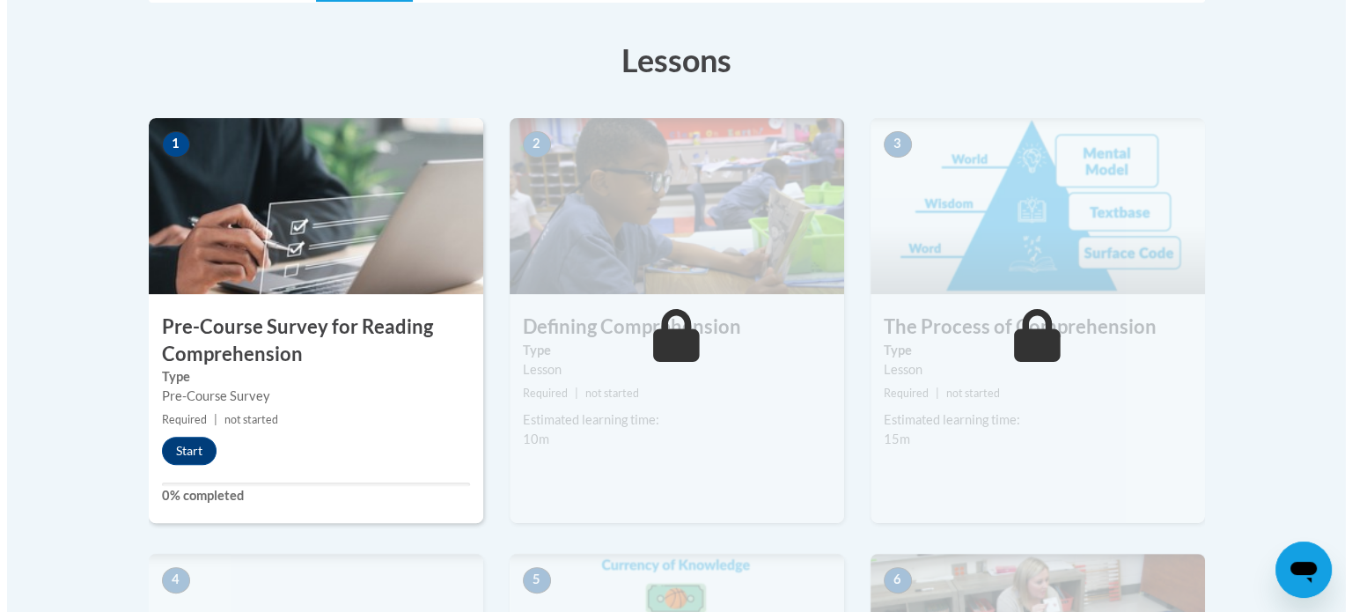
scroll to position [474, 0]
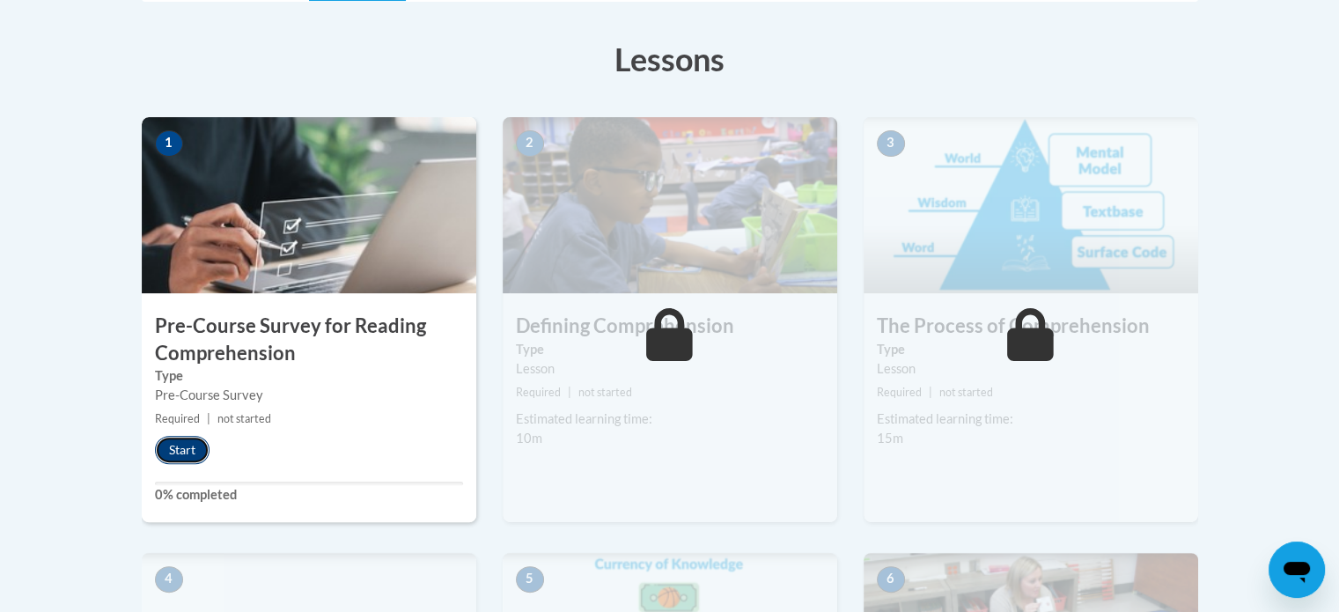
click at [189, 445] on button "Start" at bounding box center [182, 450] width 55 height 28
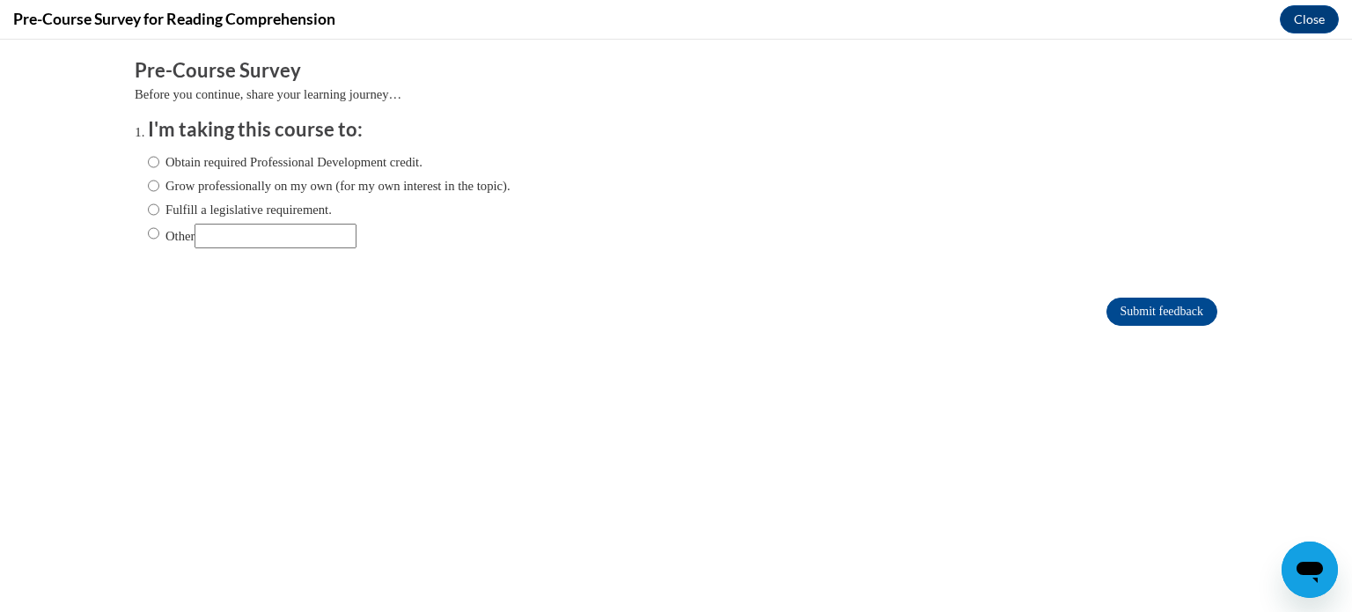
scroll to position [0, 0]
click at [148, 201] on input "Fulfill a legislative requirement." at bounding box center [153, 209] width 11 height 19
radio input "true"
click at [1148, 305] on input "Submit feedback" at bounding box center [1161, 312] width 111 height 28
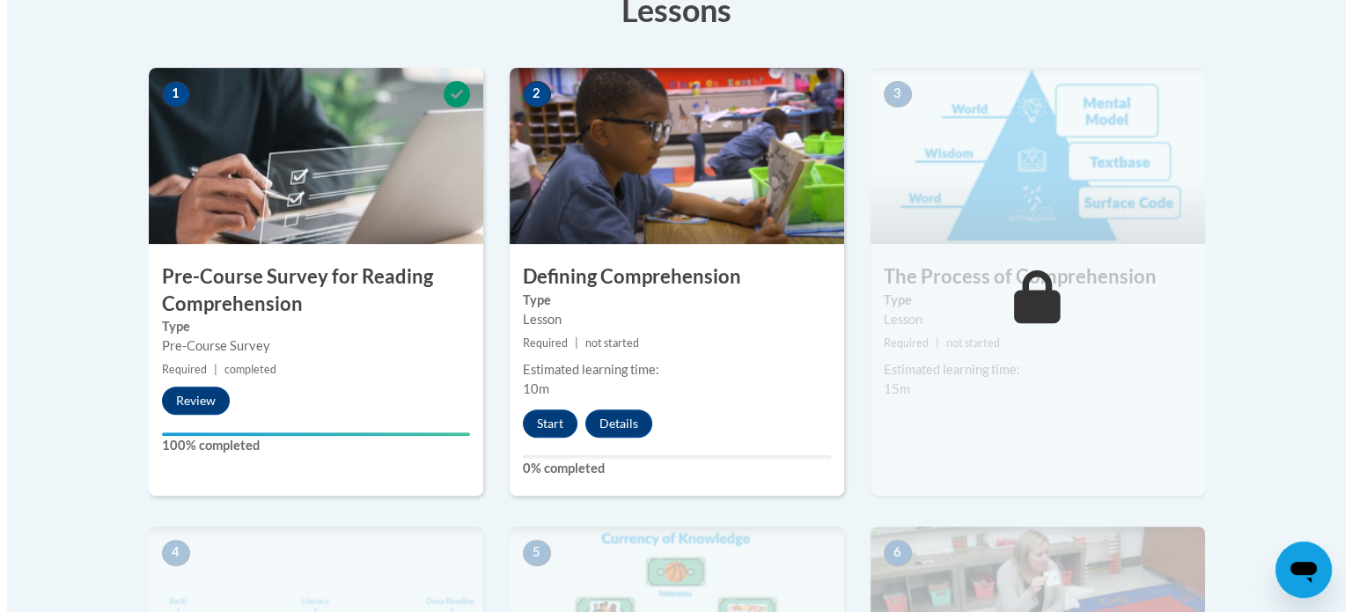
scroll to position [570, 0]
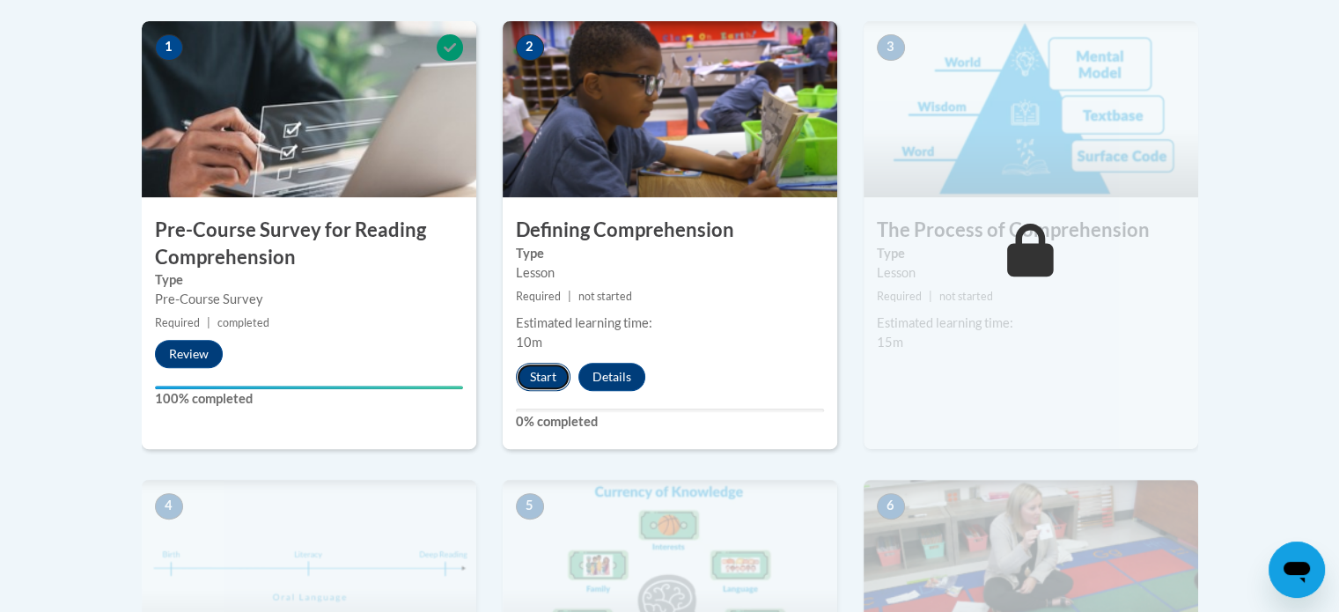
click at [561, 371] on button "Start" at bounding box center [543, 377] width 55 height 28
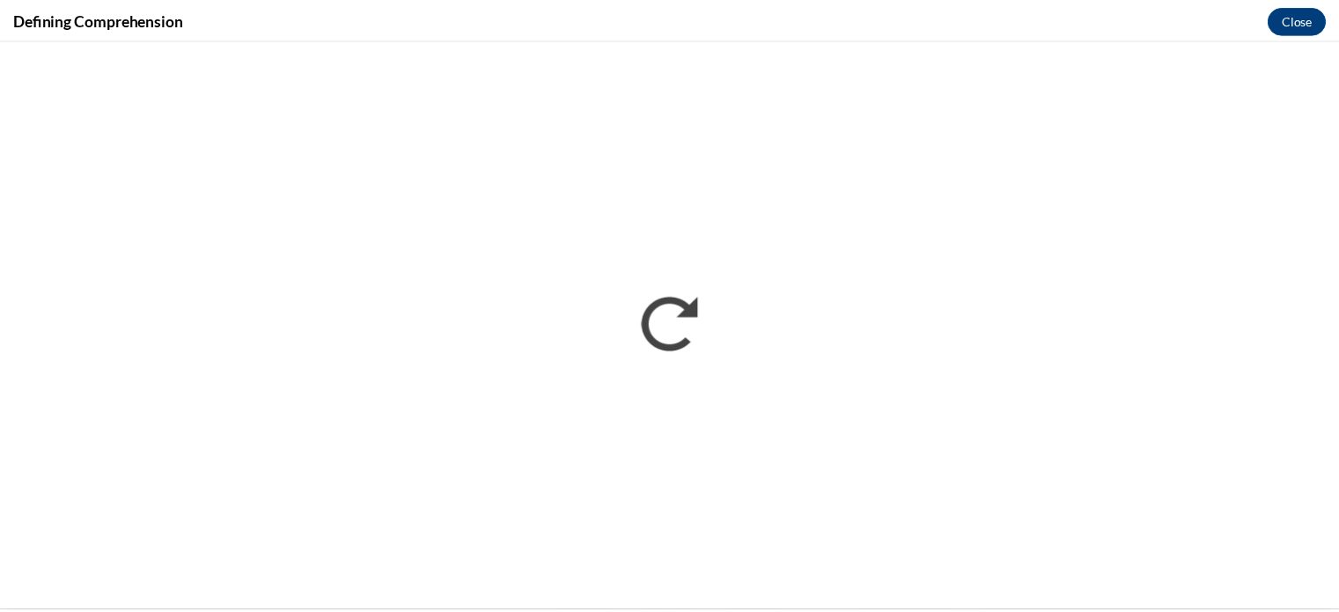
scroll to position [0, 0]
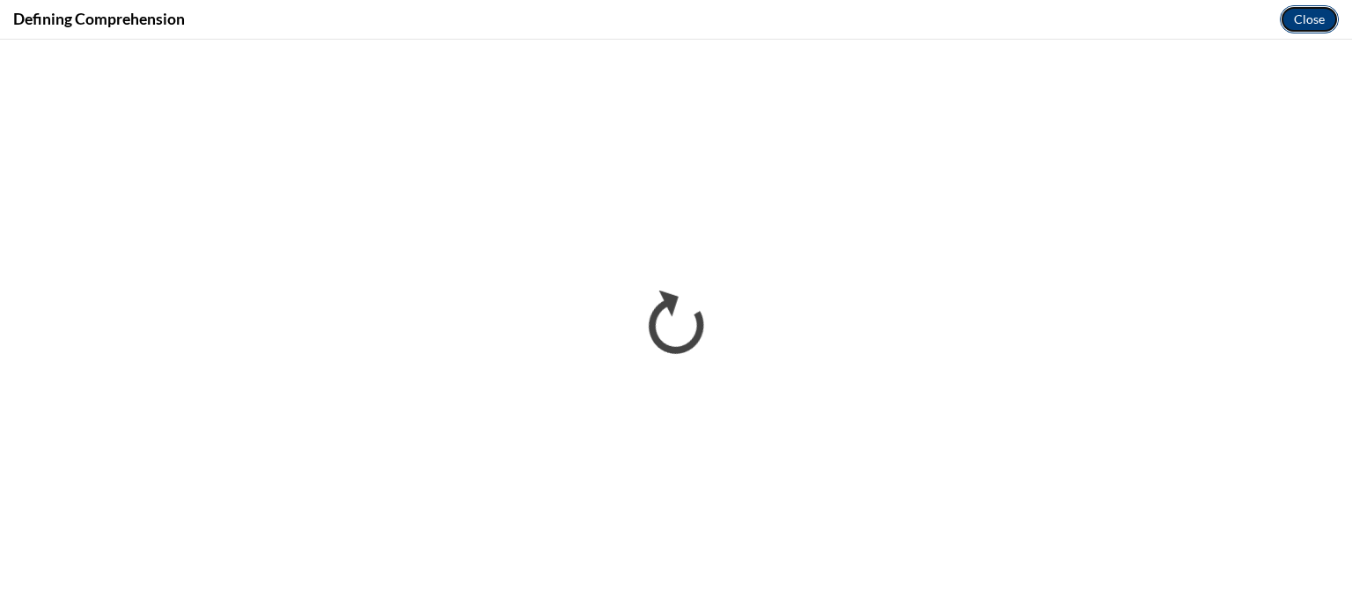
click at [1306, 17] on button "Close" at bounding box center [1309, 19] width 59 height 28
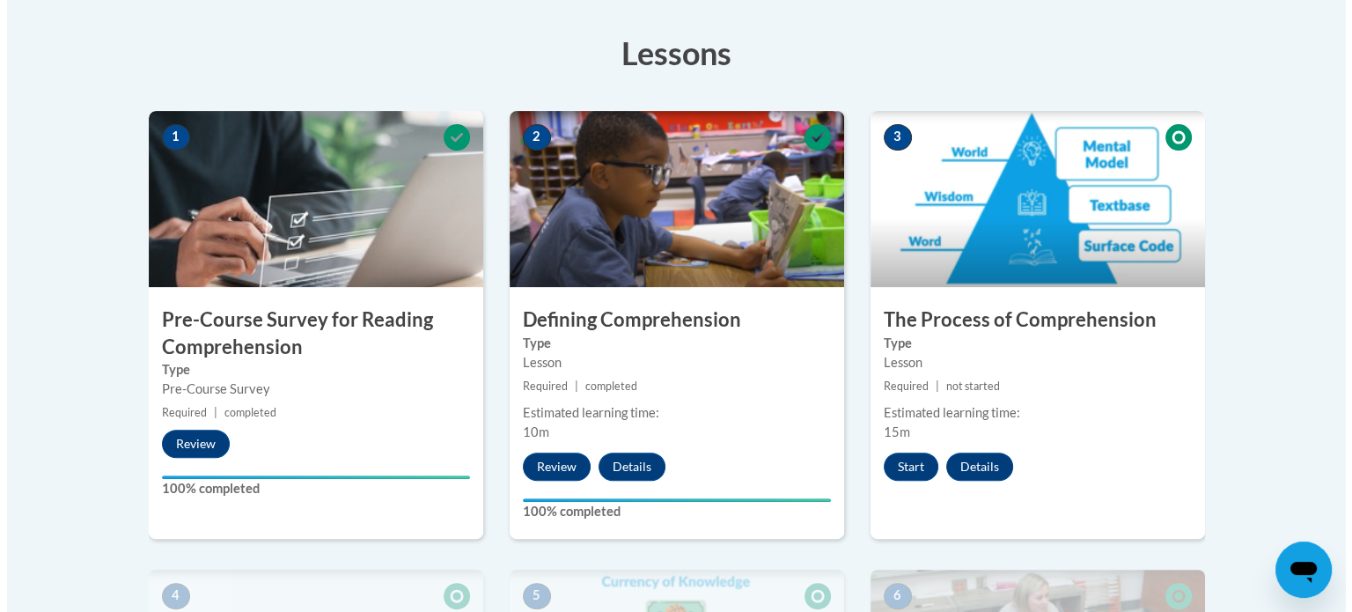
scroll to position [481, 0]
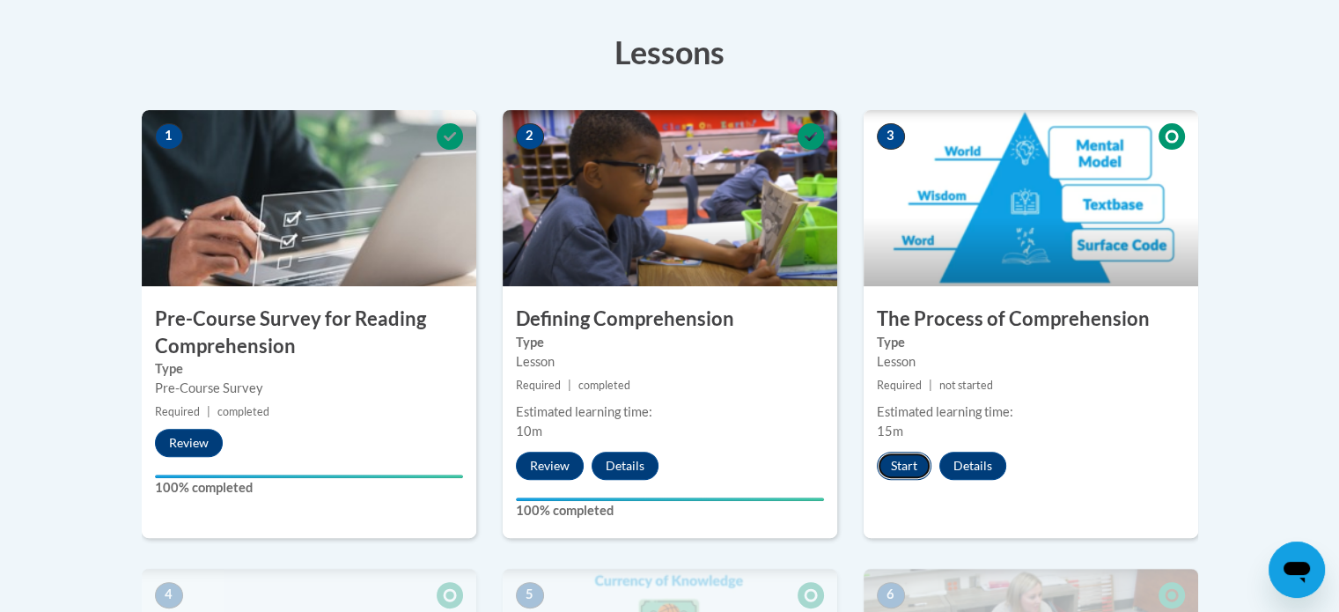
click at [906, 465] on button "Start" at bounding box center [904, 466] width 55 height 28
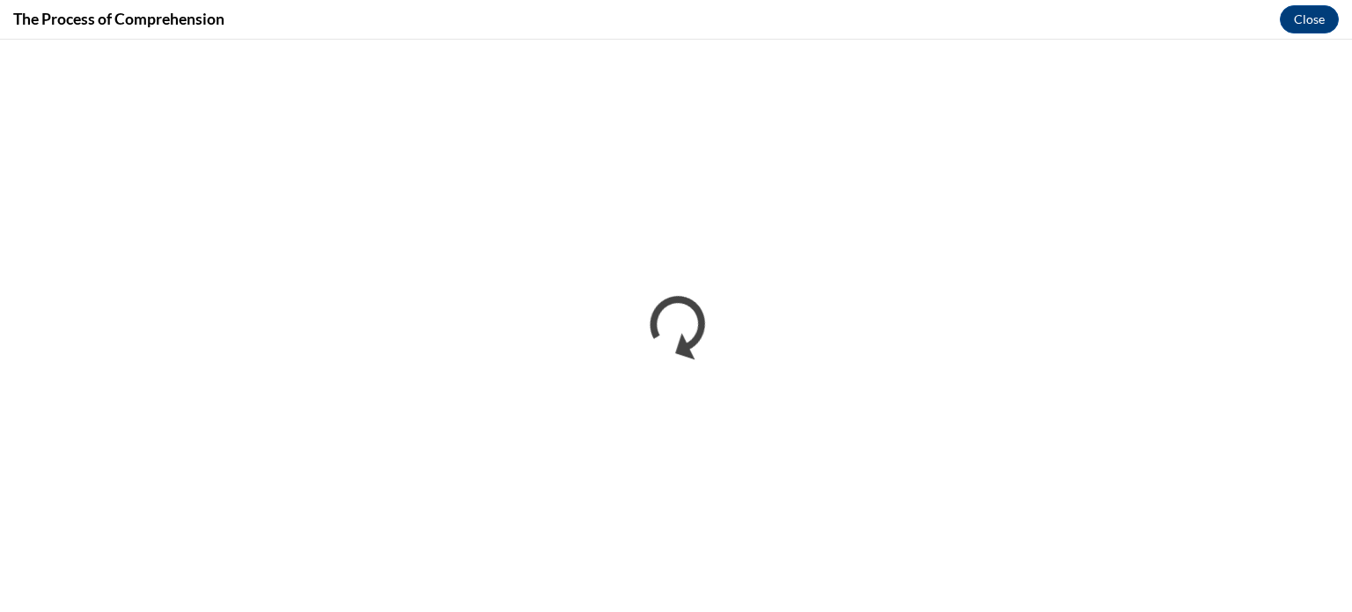
scroll to position [0, 0]
